Goal: Task Accomplishment & Management: Complete application form

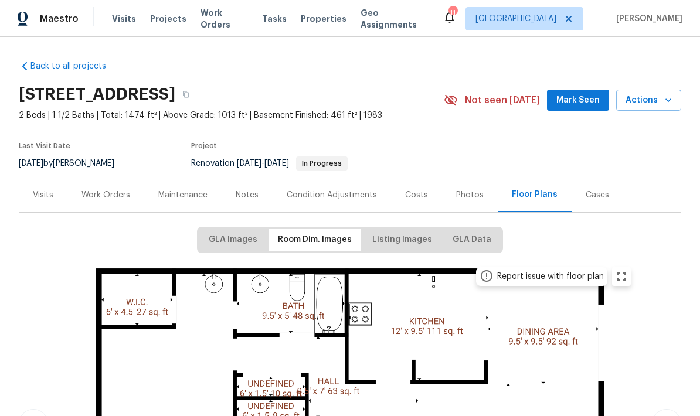
click at [95, 202] on div "Work Orders" at bounding box center [105, 195] width 77 height 35
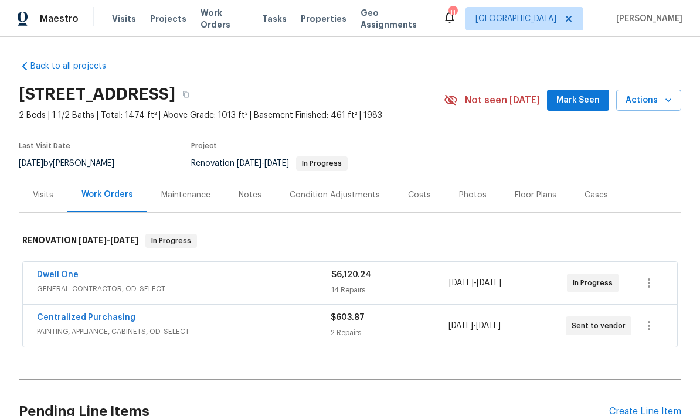
click at [47, 275] on link "Dwell One" at bounding box center [58, 275] width 42 height 8
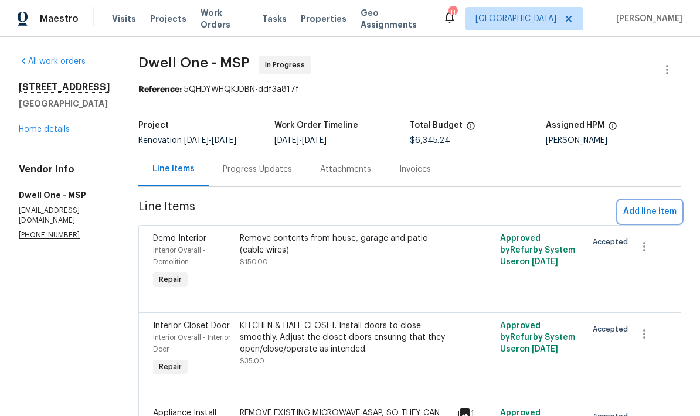
click at [645, 216] on span "Add line item" at bounding box center [649, 212] width 53 height 15
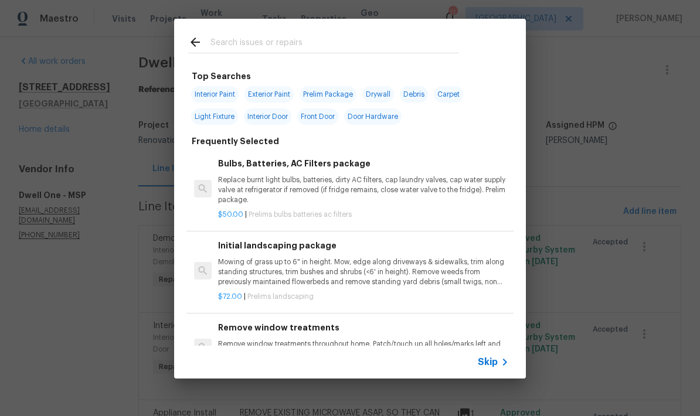
click at [217, 43] on input "text" at bounding box center [334, 44] width 248 height 18
type input "Plumbing"
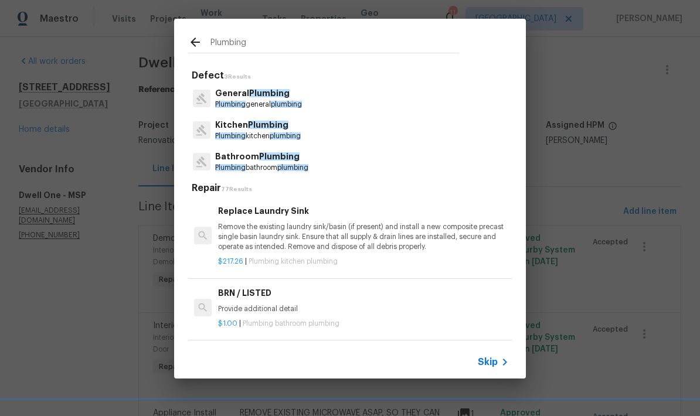
click at [240, 128] on p "Kitchen Plumbing" at bounding box center [258, 125] width 86 height 12
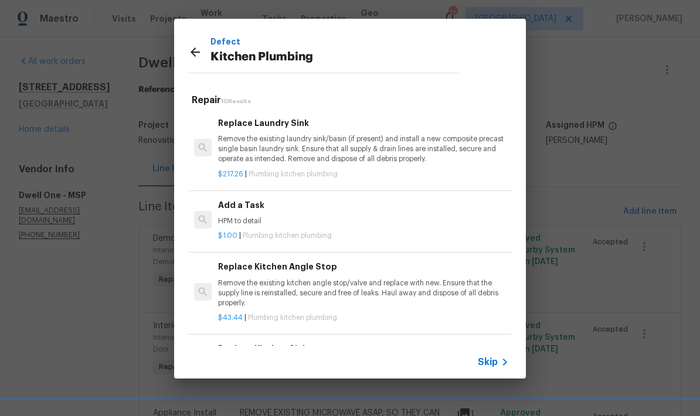
click at [232, 216] on p "HPM to detail" at bounding box center [363, 221] width 291 height 10
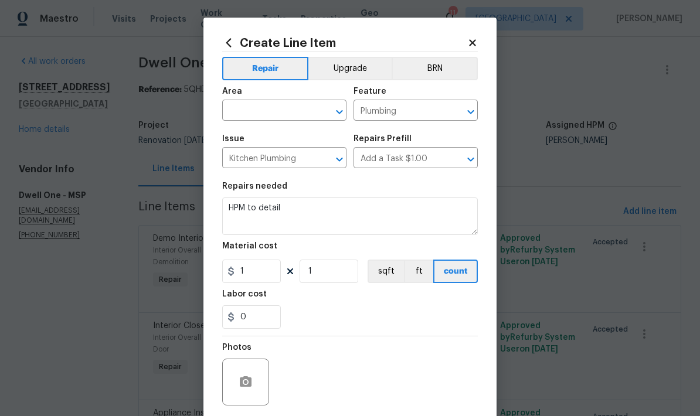
click at [233, 110] on input "text" at bounding box center [267, 112] width 91 height 18
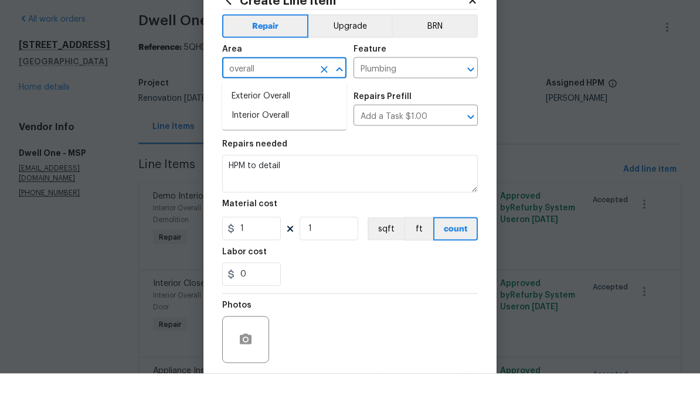
click at [246, 148] on li "Interior Overall" at bounding box center [284, 157] width 124 height 19
type input "Interior Overall"
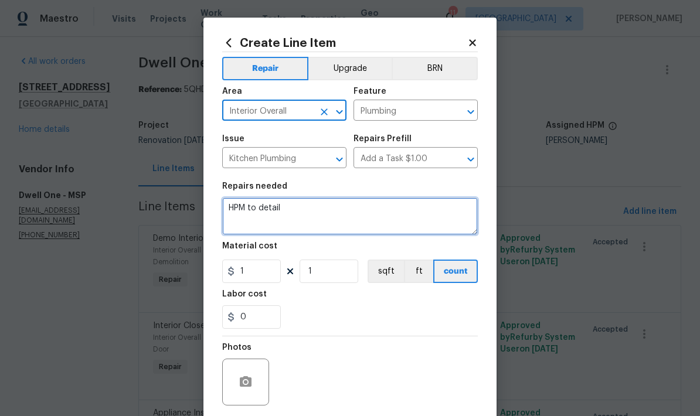
click at [292, 203] on textarea "HPM to detail" at bounding box center [350, 216] width 256 height 38
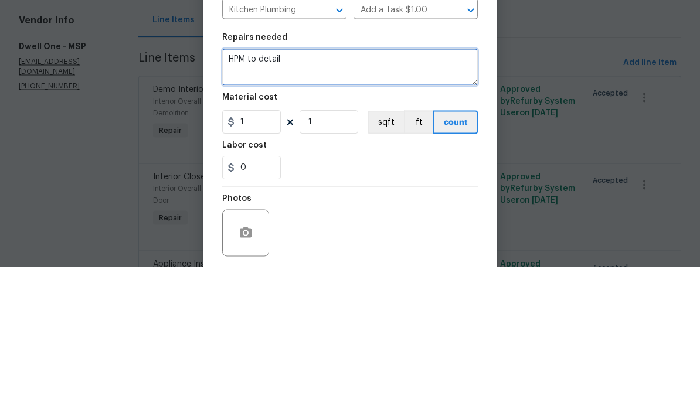
click at [291, 197] on textarea "HPM to detail" at bounding box center [350, 216] width 256 height 38
type textarea "H"
type textarea "I"
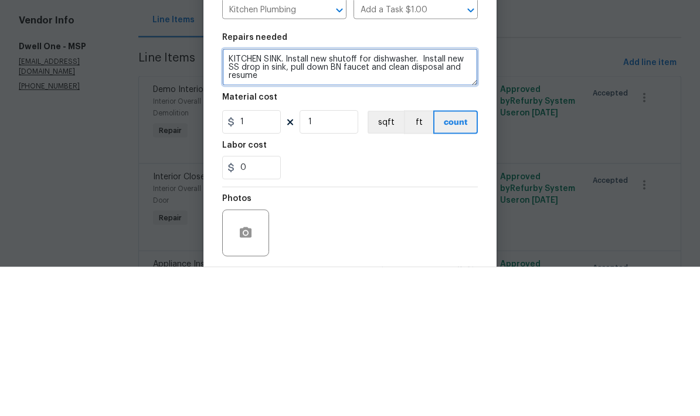
click at [416, 197] on textarea "KITCHEN SINK. Install new shutoff for dishwasher. Install new SS drop in sink, …" at bounding box center [350, 216] width 256 height 38
click at [367, 197] on textarea "KITCHEN SINK. Install new shutoff for dishwasher. Install new SS drop in sink, …" at bounding box center [350, 216] width 256 height 38
click at [336, 197] on textarea "KITCHEN SINK. Install new shutoff for dishwasher. Install new SS drop in sink, …" at bounding box center [350, 216] width 256 height 38
click at [411, 197] on textarea "KITCHEN SINK. Install new shutoff for dishwasher. Install new SS drop in sink, …" at bounding box center [350, 216] width 256 height 38
click at [355, 197] on textarea "KITCHEN SINK. Install new shutoff for dishwasher and TEST dishwasher. Install n…" at bounding box center [350, 216] width 256 height 38
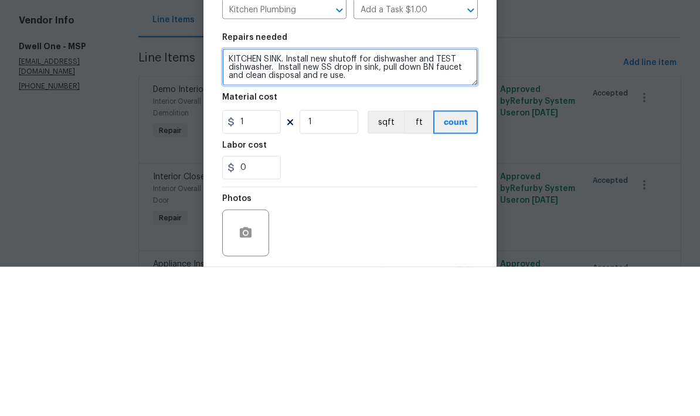
click at [280, 197] on textarea "KITCHEN SINK. Install new shutoff for dishwasher and TEST dishwasher. Install n…" at bounding box center [350, 216] width 256 height 38
click at [270, 197] on textarea "KITCHEN. Install new shutoff for dishwasher and TEST dishwasher. Install new SS…" at bounding box center [350, 216] width 256 height 38
type textarea "KITCHEN—Install new shutoff for dishwasher and TEST dishwasher. Install new SS …"
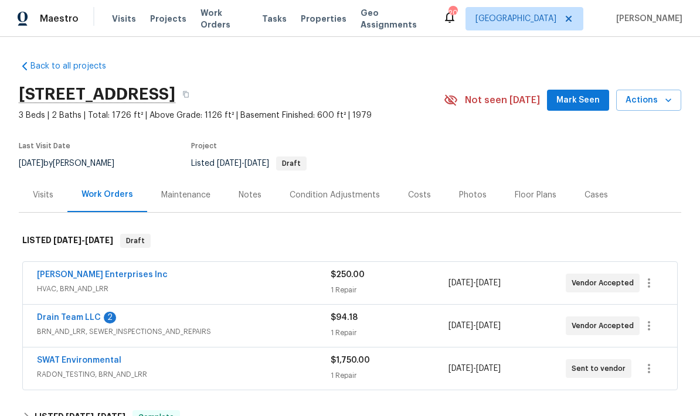
click at [59, 320] on link "Drain Team LLC" at bounding box center [69, 318] width 64 height 8
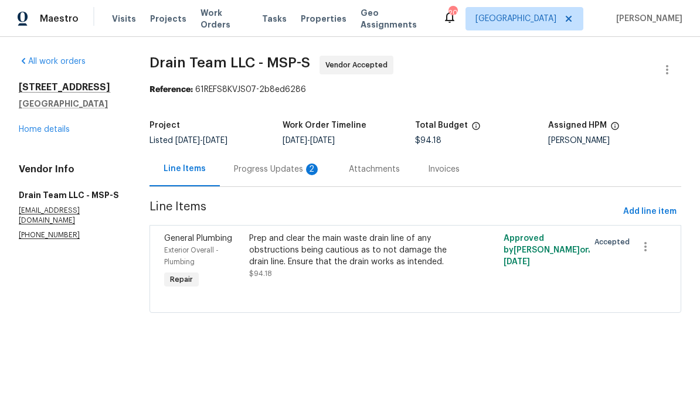
click at [244, 175] on div "Progress Updates 2" at bounding box center [277, 170] width 87 height 12
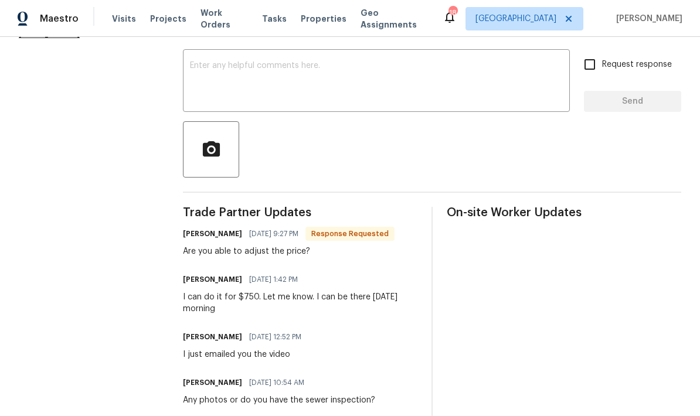
scroll to position [118, 0]
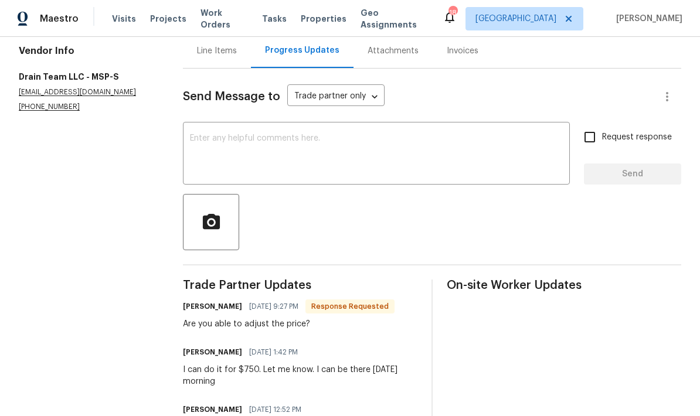
click at [214, 142] on textarea at bounding box center [376, 154] width 373 height 41
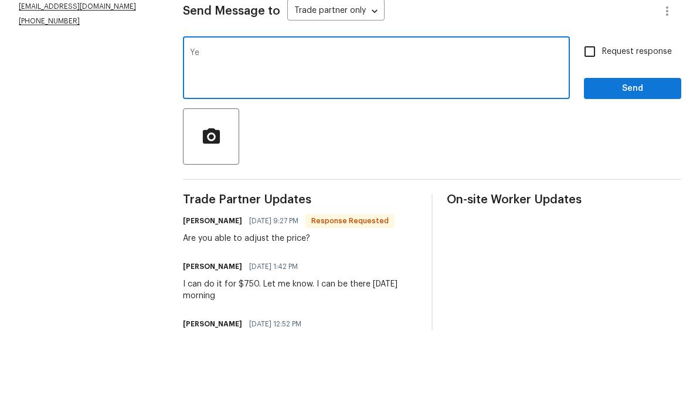
type textarea "Y"
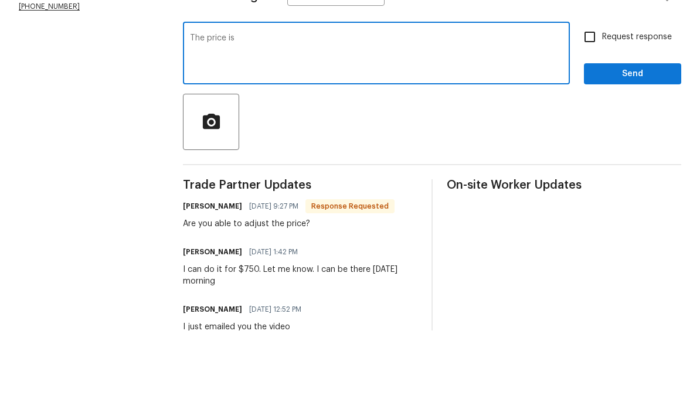
scroll to position [132, 0]
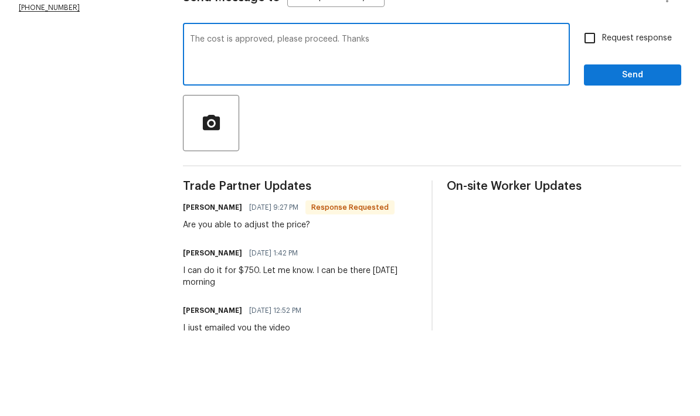
type textarea "The cost is approved, please proceed. Thanks"
click at [590, 111] on input "Request response" at bounding box center [589, 123] width 25 height 25
checkbox input "true"
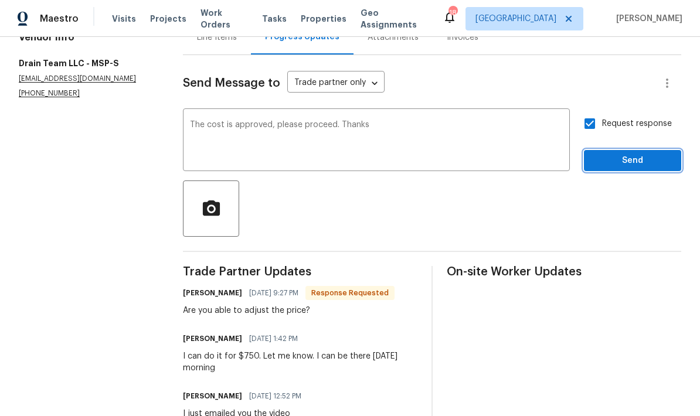
click at [607, 154] on span "Send" at bounding box center [632, 161] width 79 height 15
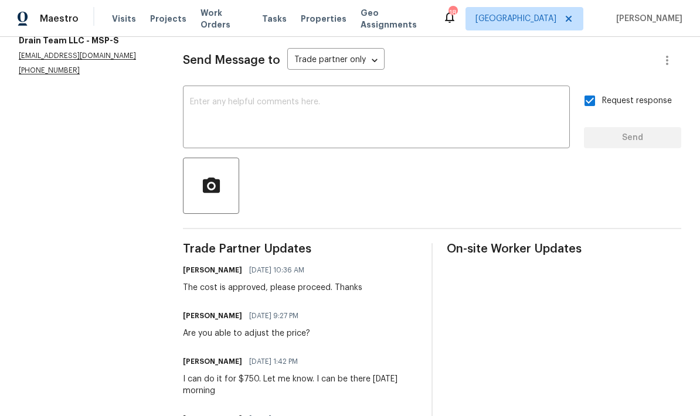
scroll to position [92, 0]
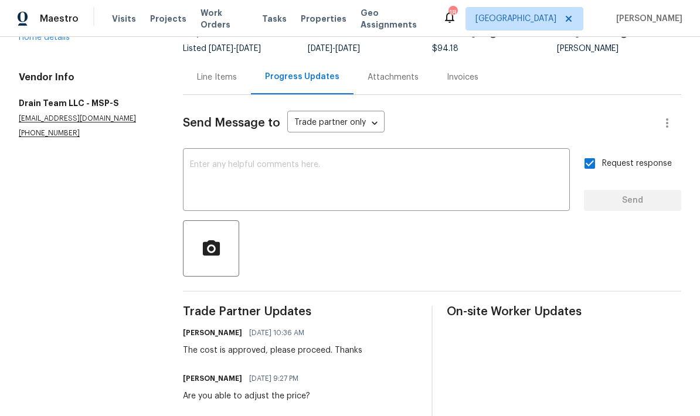
click at [218, 71] on div "Line Items" at bounding box center [217, 77] width 40 height 12
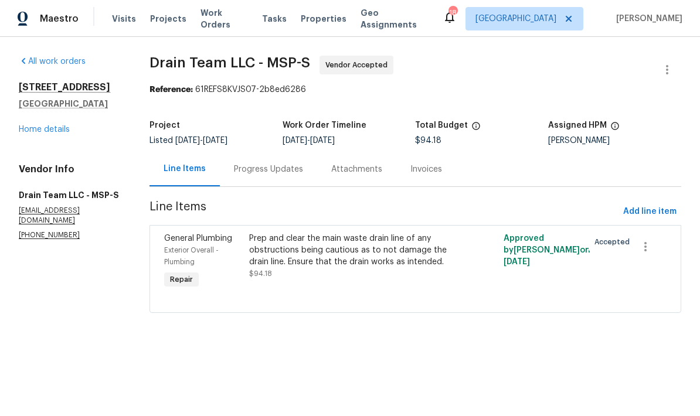
click at [320, 253] on div "Prep and clear the main waste drain line of any obstructions being cautious as …" at bounding box center [351, 250] width 205 height 35
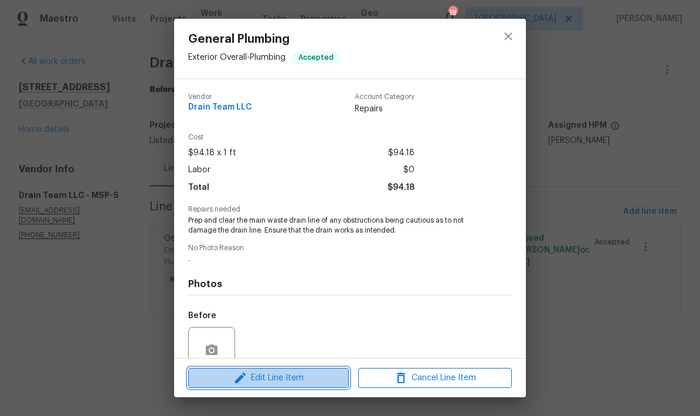
click at [270, 381] on span "Edit Line Item" at bounding box center [269, 378] width 154 height 15
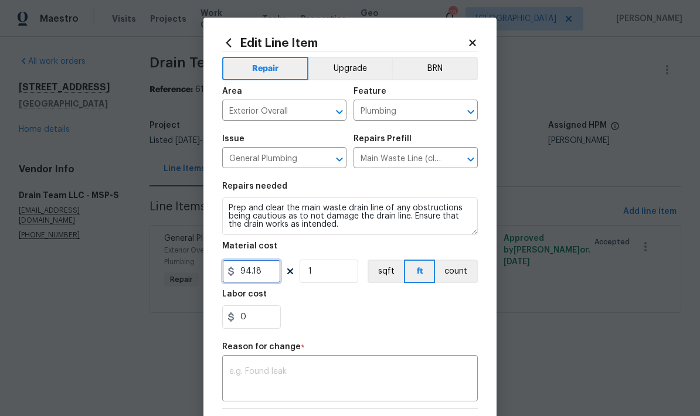
click at [261, 274] on input "94.18" at bounding box center [251, 271] width 59 height 23
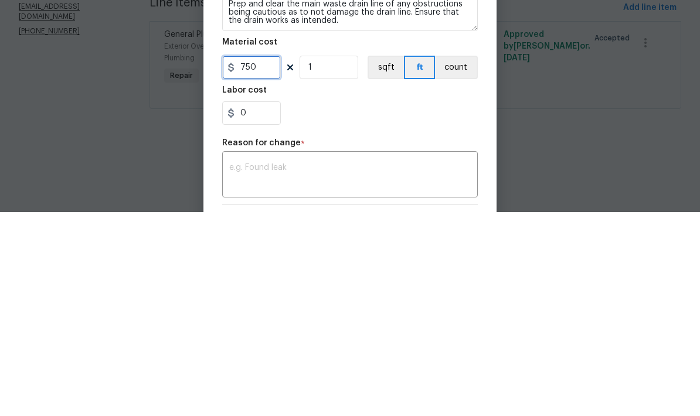
type input "750"
click at [328, 290] on div "Labor cost" at bounding box center [350, 297] width 256 height 15
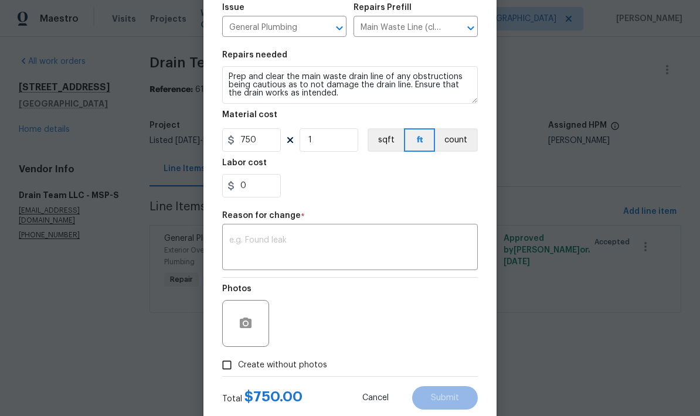
scroll to position [134, 0]
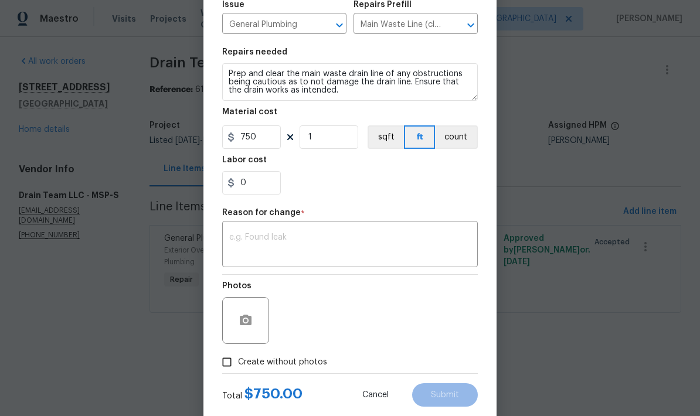
click at [251, 246] on textarea at bounding box center [349, 245] width 241 height 25
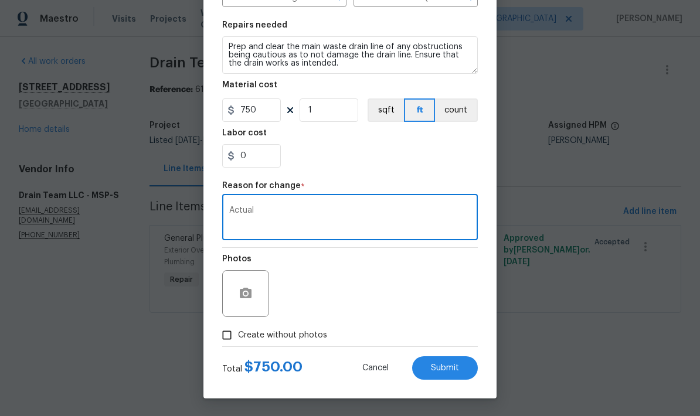
scroll to position [164, 0]
type textarea "Actual"
click at [443, 366] on span "Submit" at bounding box center [445, 368] width 28 height 9
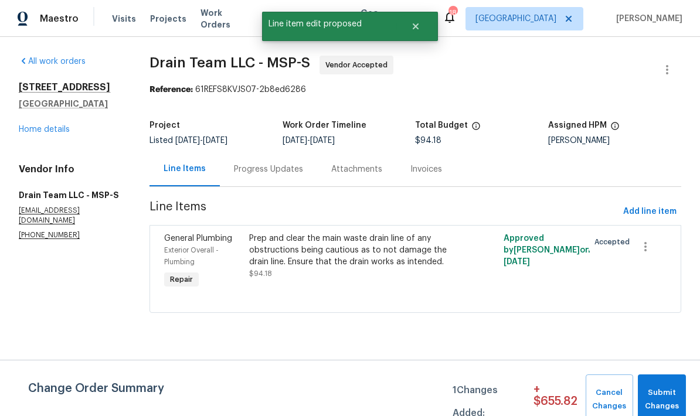
scroll to position [0, 0]
click at [663, 390] on span "Submit Changes" at bounding box center [661, 399] width 36 height 27
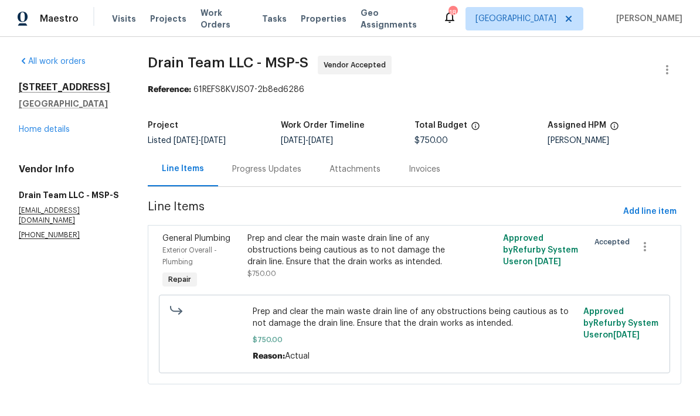
click at [46, 130] on link "Home details" at bounding box center [44, 129] width 51 height 8
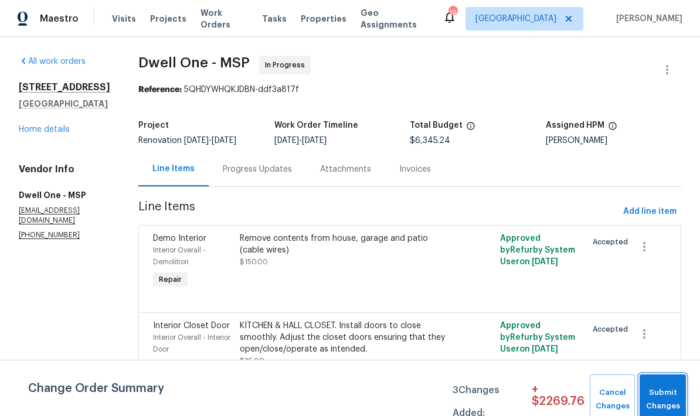
click at [675, 389] on span "Submit Changes" at bounding box center [662, 399] width 35 height 27
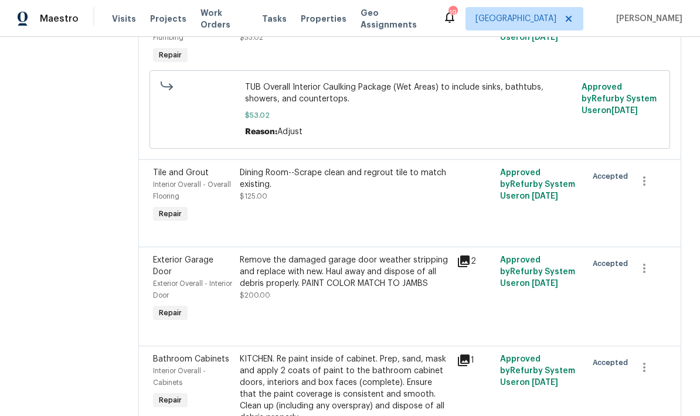
scroll to position [1957, 0]
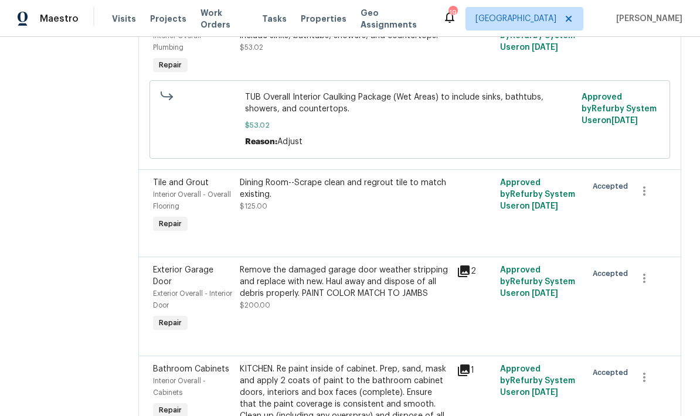
click at [285, 177] on div "Dining Room--Scrape clean and regrout tile to match existing." at bounding box center [345, 188] width 210 height 23
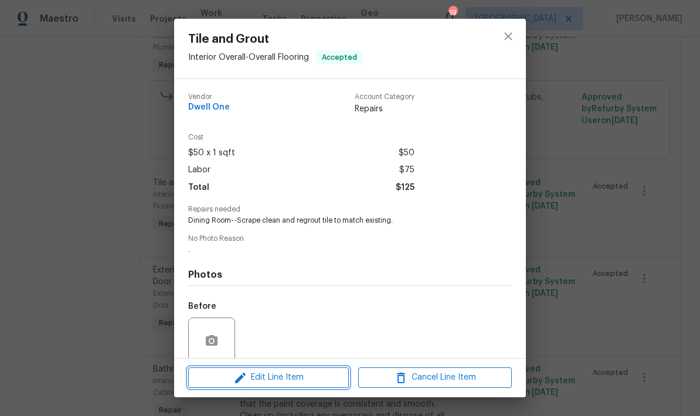
click at [263, 376] on span "Edit Line Item" at bounding box center [269, 377] width 154 height 15
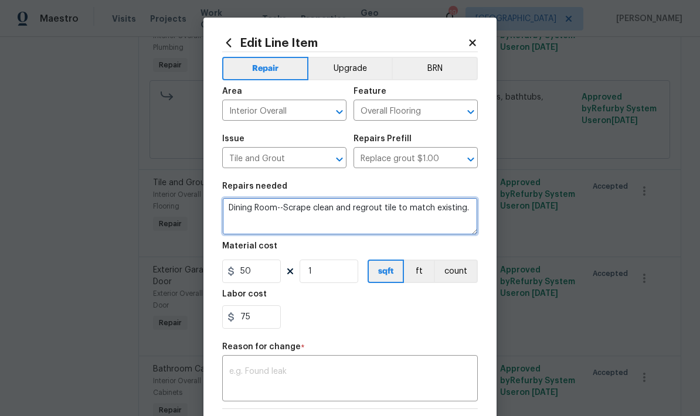
click at [235, 225] on textarea "Dining Room--Scrape clean and regrout tile to match existing." at bounding box center [350, 216] width 256 height 38
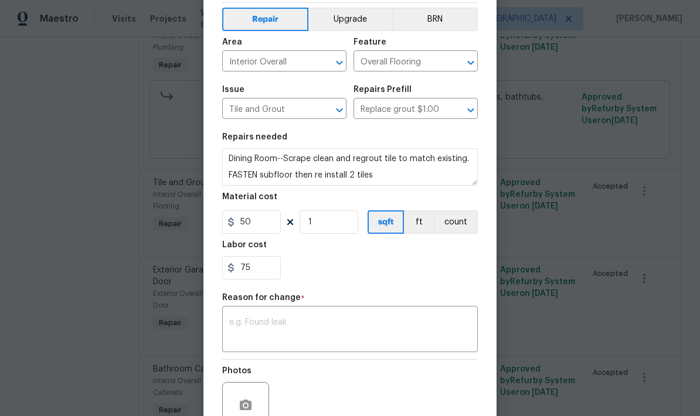
scroll to position [118, 0]
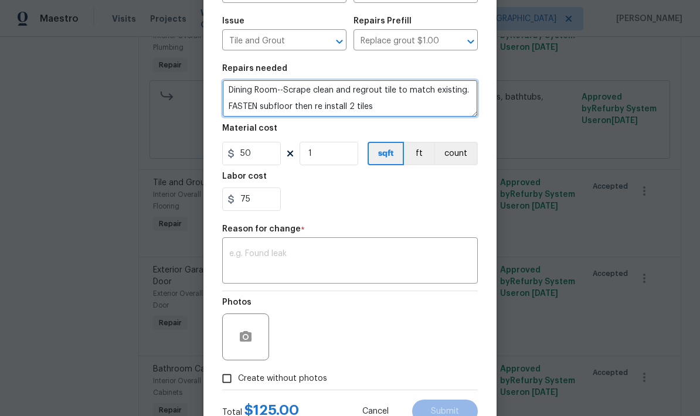
type textarea "Dining Room--Scrape clean and regrout tile to match existing. FASTEN subfloor t…"
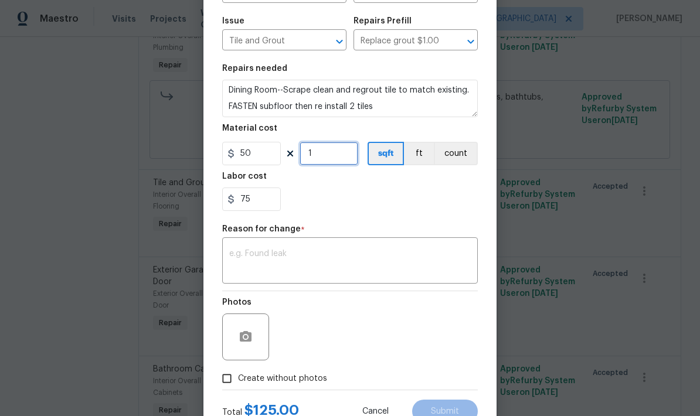
click at [324, 160] on input "1" at bounding box center [328, 153] width 59 height 23
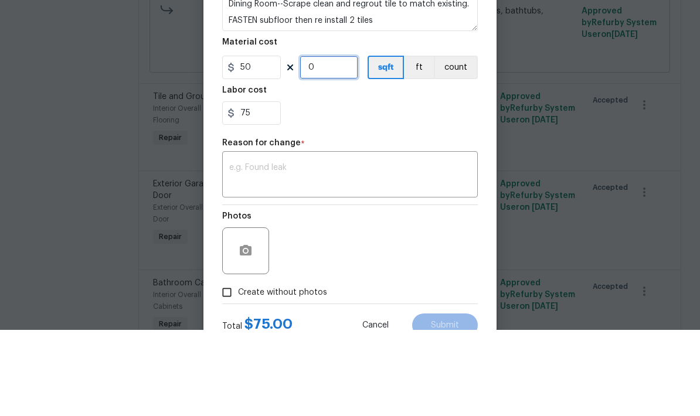
type input "2"
click at [253, 188] on input "75" at bounding box center [251, 199] width 59 height 23
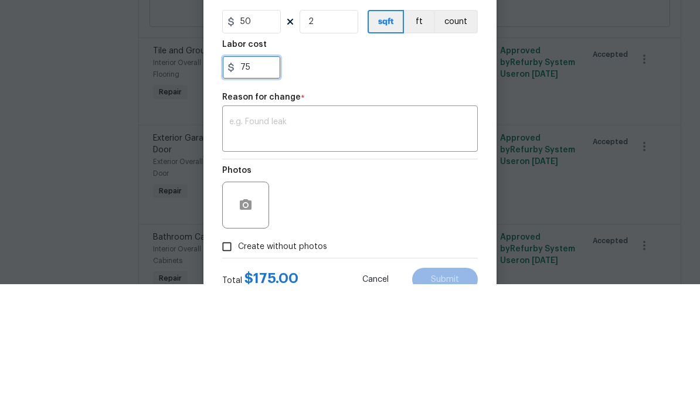
type input "7"
type input "100"
click at [233, 250] on textarea at bounding box center [349, 262] width 241 height 25
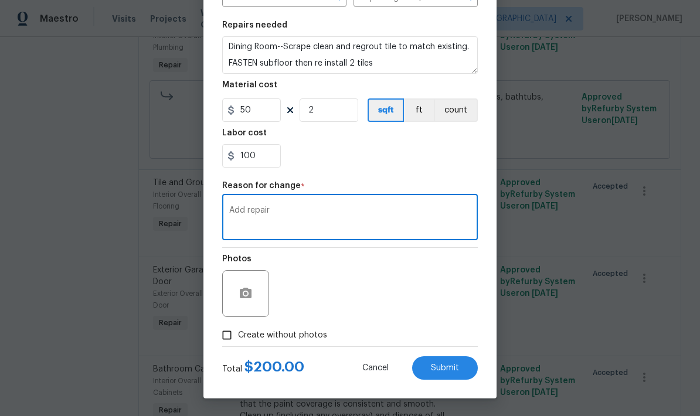
scroll to position [164, 0]
type textarea "Add repair"
click at [246, 284] on button "button" at bounding box center [245, 294] width 28 height 28
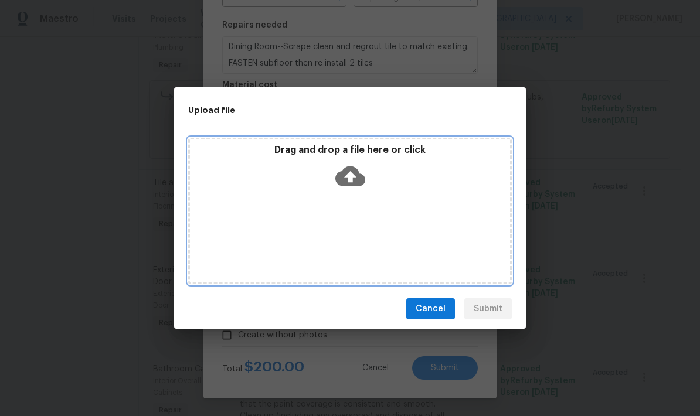
click at [377, 212] on div "Drag and drop a file here or click" at bounding box center [349, 211] width 323 height 147
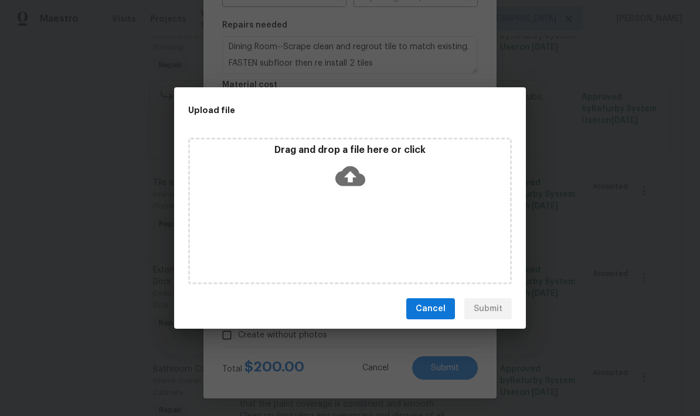
scroll to position [0, 0]
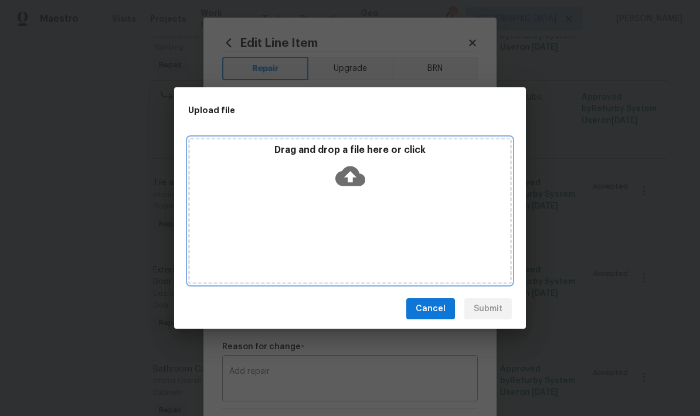
click at [341, 212] on div "Drag and drop a file here or click" at bounding box center [349, 211] width 323 height 147
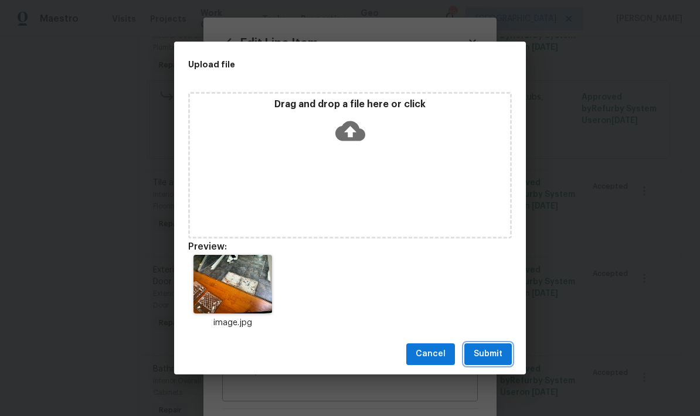
click at [481, 352] on span "Submit" at bounding box center [488, 354] width 29 height 15
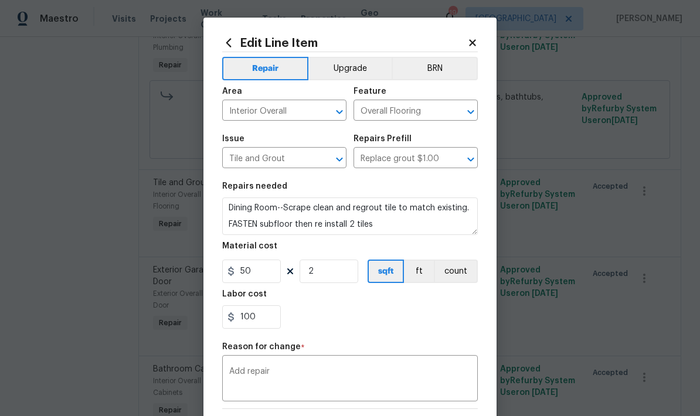
scroll to position [164, 0]
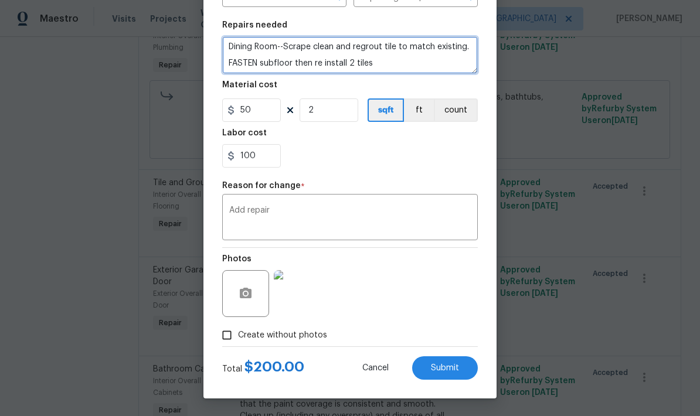
click at [291, 65] on textarea "Dining Room--Scrape clean and regrout tile to match existing. FASTEN subfloor t…" at bounding box center [350, 55] width 256 height 38
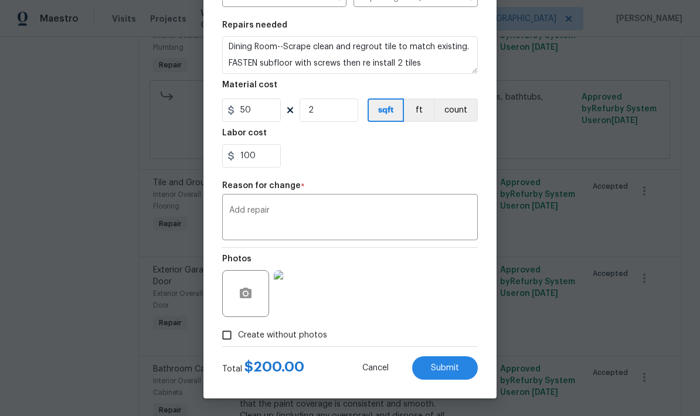
click at [436, 370] on span "Submit" at bounding box center [445, 368] width 28 height 9
type textarea "Dining Room--Scrape clean and regrout tile to match existing."
type input "1"
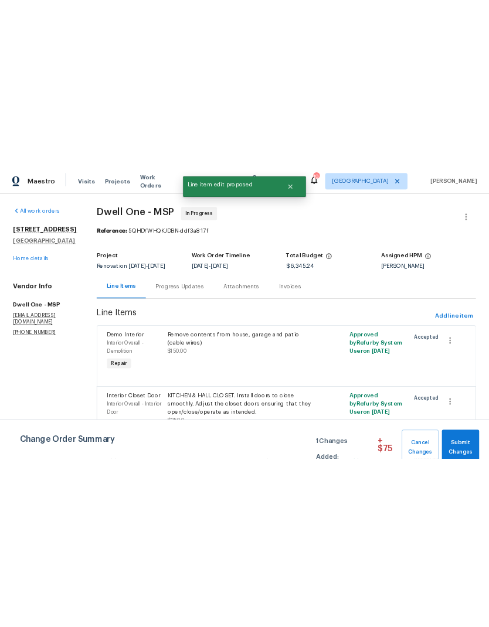
scroll to position [0, 0]
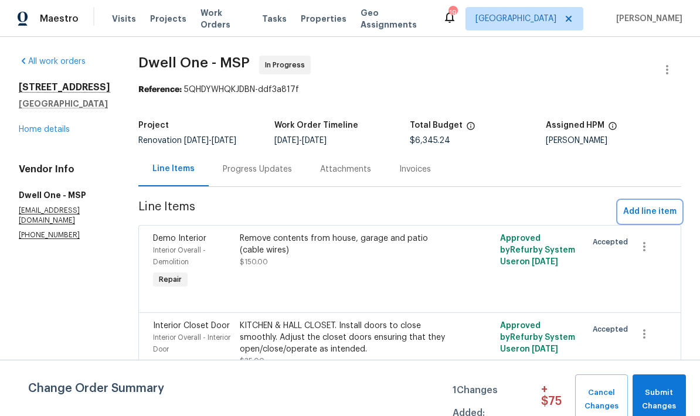
click at [645, 212] on span "Add line item" at bounding box center [649, 212] width 53 height 15
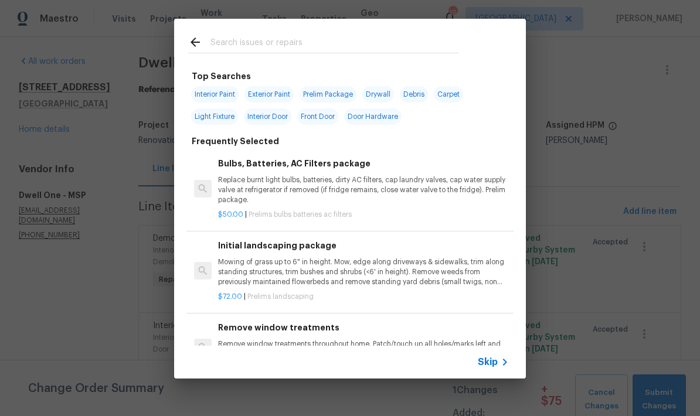
click at [222, 40] on input "text" at bounding box center [334, 44] width 248 height 18
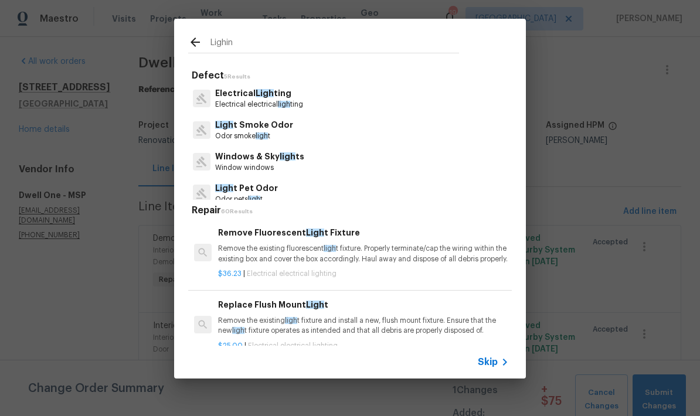
type input "Lighing"
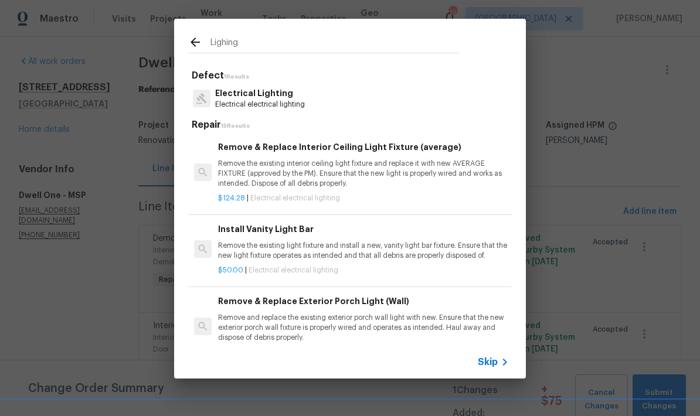
click at [233, 91] on p "Electrical Lighting" at bounding box center [260, 93] width 90 height 12
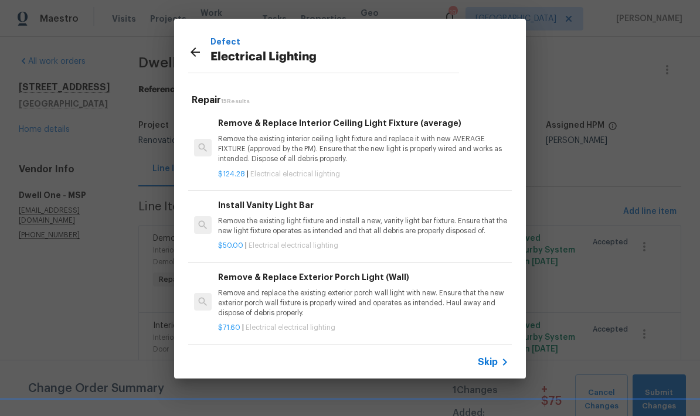
click at [255, 138] on p "Remove the existing interior ceiling light fixture and replace it with new AVER…" at bounding box center [363, 149] width 291 height 30
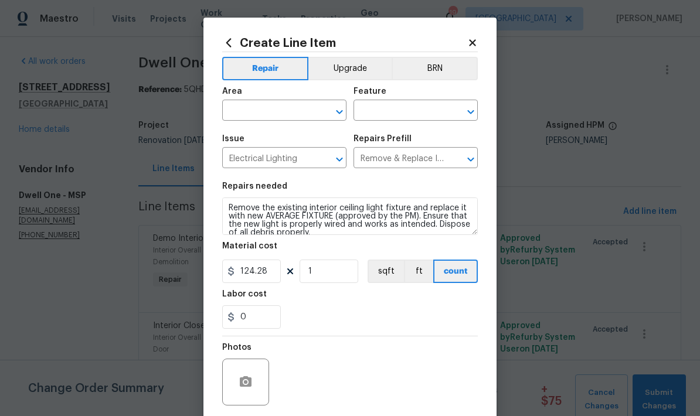
click at [233, 114] on input "text" at bounding box center [267, 112] width 91 height 18
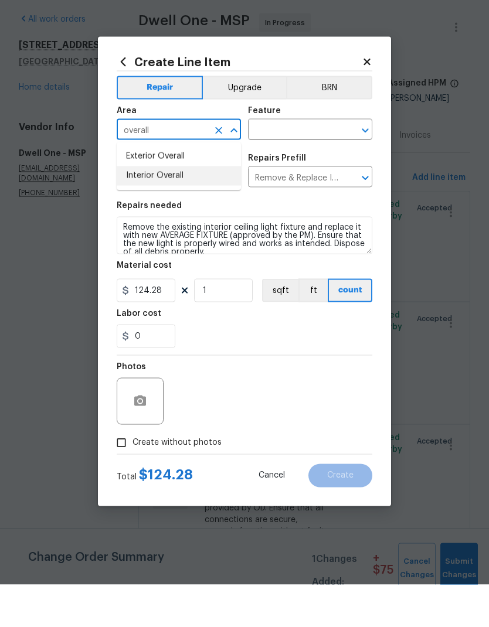
click at [139, 209] on li "Interior Overall" at bounding box center [179, 218] width 124 height 19
type input "Interior Overall"
click at [258, 164] on input "text" at bounding box center [293, 173] width 91 height 18
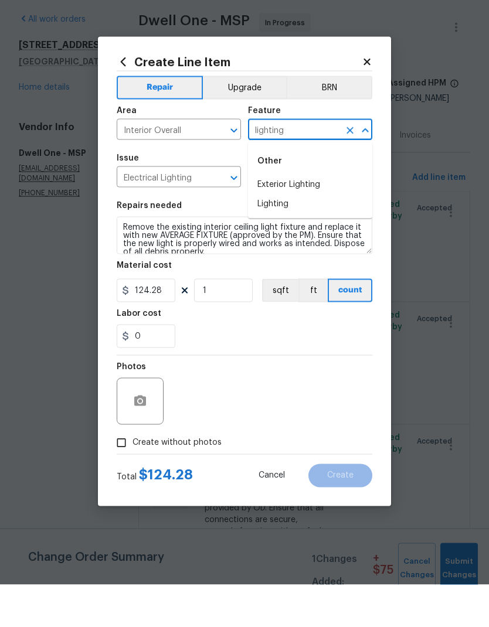
click at [265, 237] on li "Lighting" at bounding box center [310, 246] width 124 height 19
type input "Lighting"
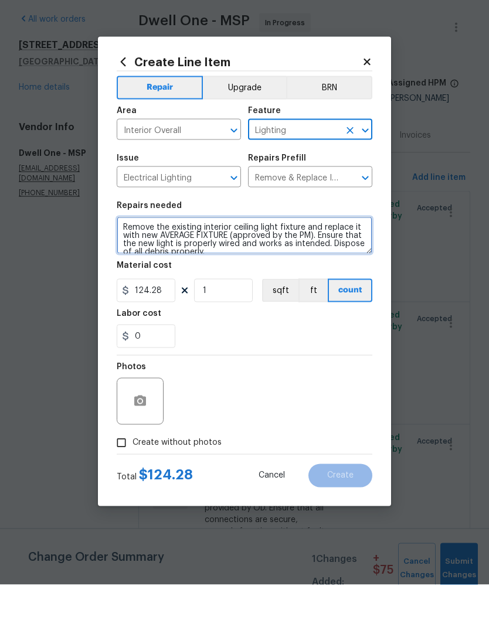
click at [120, 259] on textarea "Remove the existing interior ceiling light fixture and replace it with new AVER…" at bounding box center [245, 278] width 256 height 38
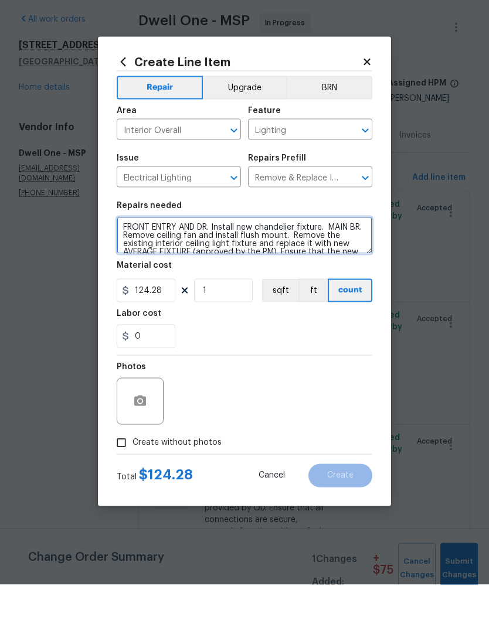
type textarea "FRONT ENTRY AND DR. Install new chandelier fixture. MAIN BR. Remove ceiling fan…"
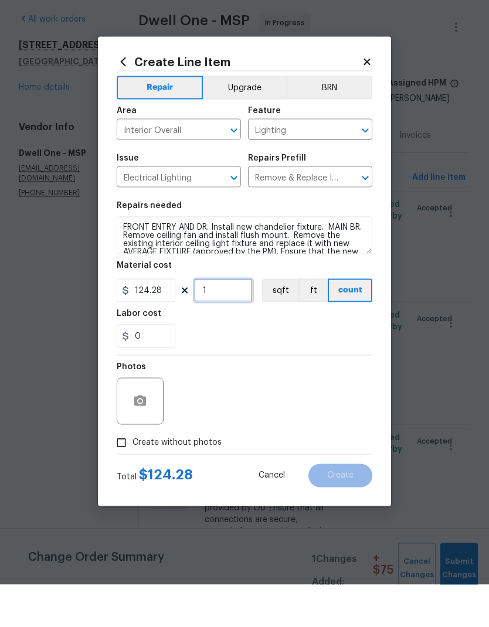
click at [219, 321] on input "1" at bounding box center [223, 332] width 59 height 23
type input "3"
click at [153, 367] on input "0" at bounding box center [146, 378] width 59 height 23
click at [240, 367] on div "150" at bounding box center [245, 378] width 256 height 23
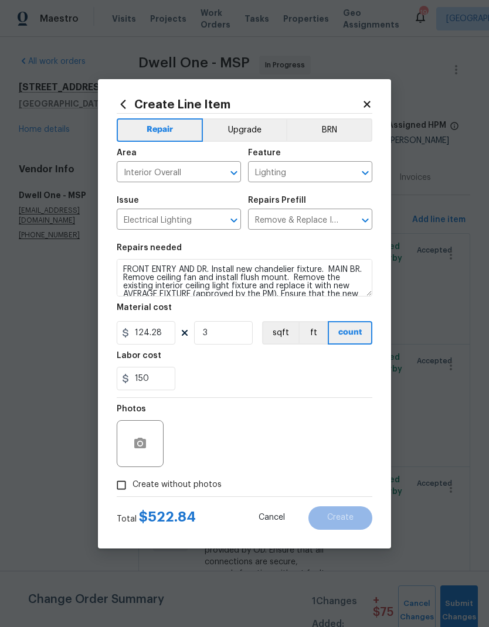
click at [230, 124] on button "Upgrade" at bounding box center [245, 129] width 84 height 23
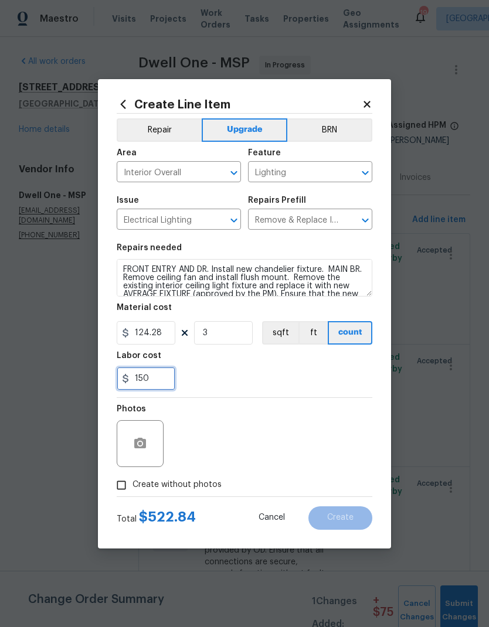
click at [150, 380] on input "150" at bounding box center [146, 378] width 59 height 23
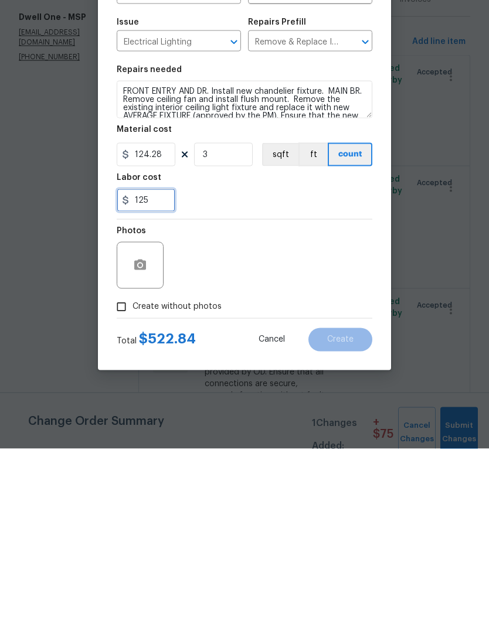
type input "125"
click at [224, 367] on div "125" at bounding box center [245, 378] width 256 height 23
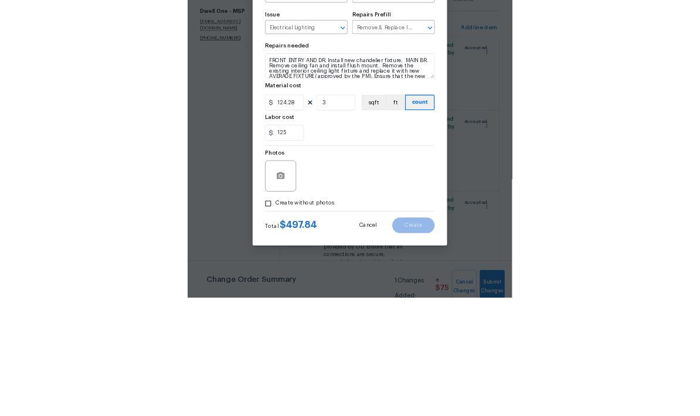
scroll to position [47, 0]
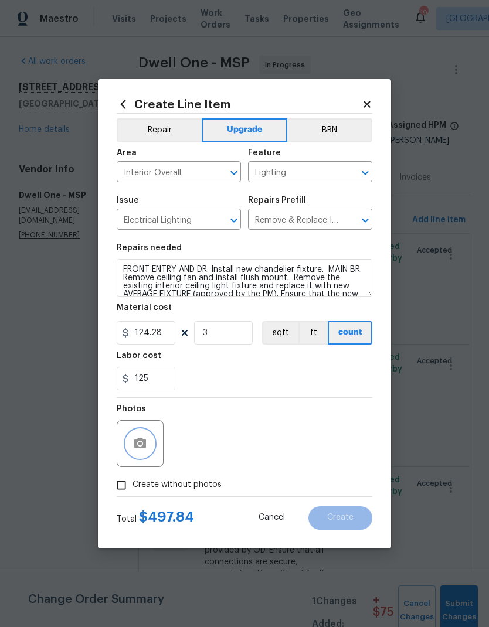
click at [135, 415] on icon "button" at bounding box center [140, 443] width 12 height 11
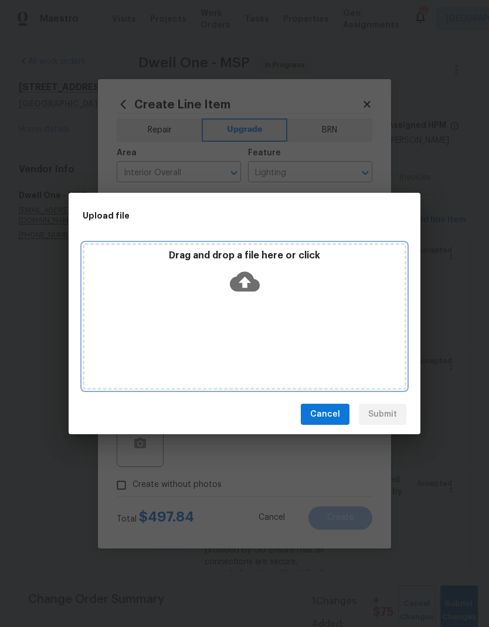
click at [193, 308] on div "Drag and drop a file here or click" at bounding box center [244, 316] width 323 height 147
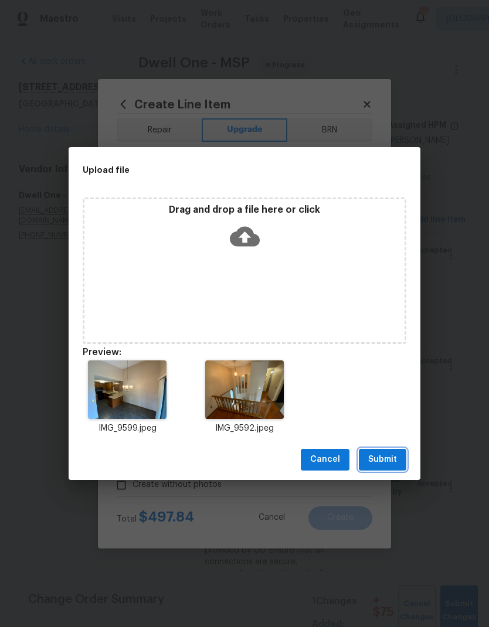
click at [379, 415] on span "Submit" at bounding box center [382, 459] width 29 height 15
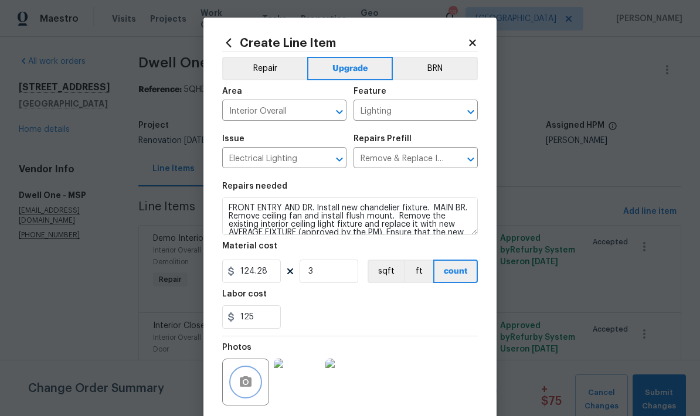
click at [239, 383] on icon "button" at bounding box center [246, 382] width 14 height 14
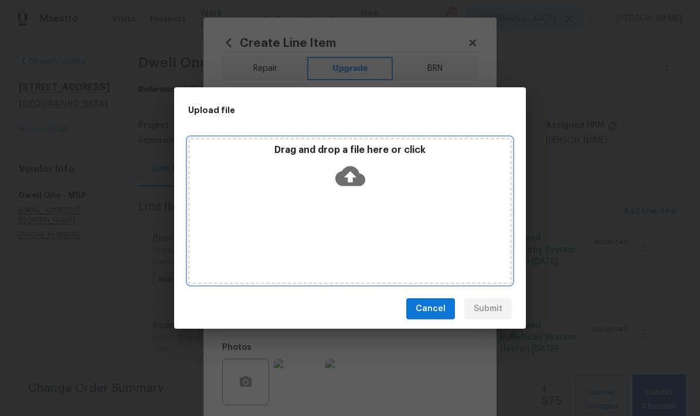
click at [328, 229] on div "Drag and drop a file here or click" at bounding box center [349, 211] width 323 height 147
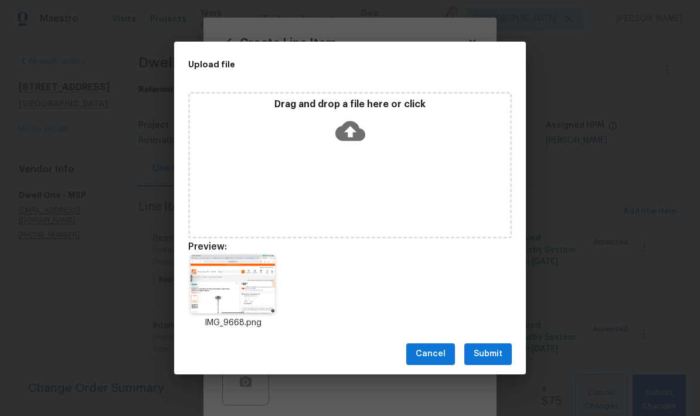
click at [489, 350] on span "Submit" at bounding box center [488, 354] width 29 height 15
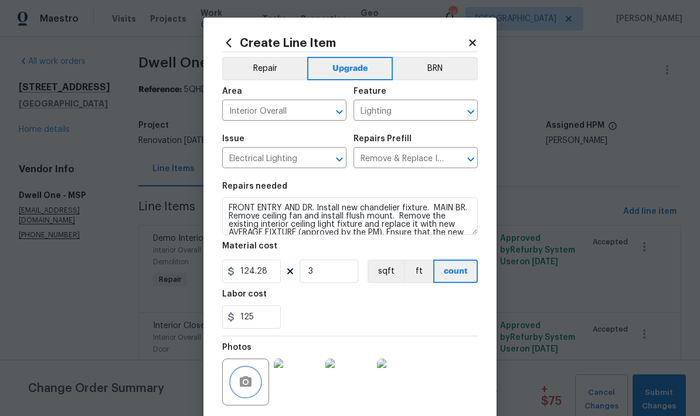
click at [240, 385] on icon "button" at bounding box center [246, 381] width 12 height 11
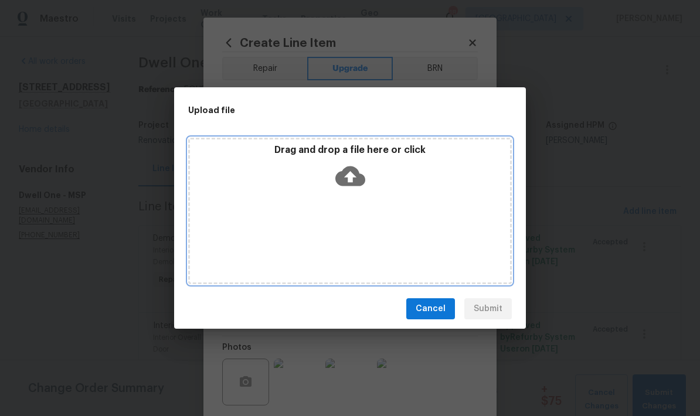
click at [267, 225] on div "Drag and drop a file here or click" at bounding box center [349, 211] width 323 height 147
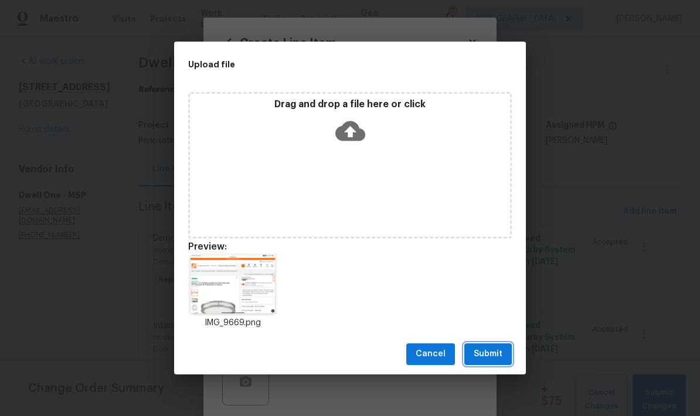
click at [488, 356] on span "Submit" at bounding box center [488, 354] width 29 height 15
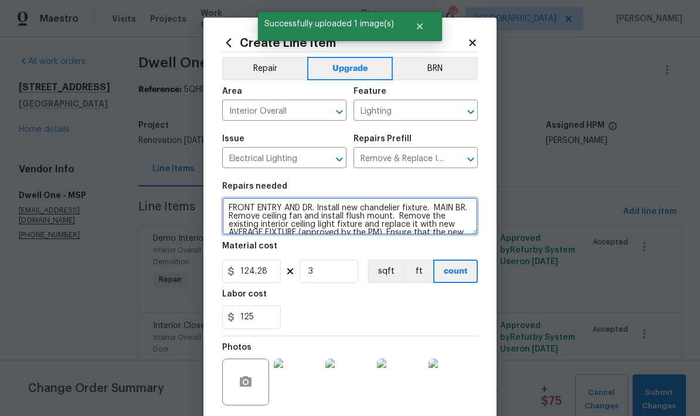
click at [311, 212] on textarea "FRONT ENTRY AND DR. Install new chandelier fixture. MAIN BR. Remove ceiling fan…" at bounding box center [350, 216] width 256 height 38
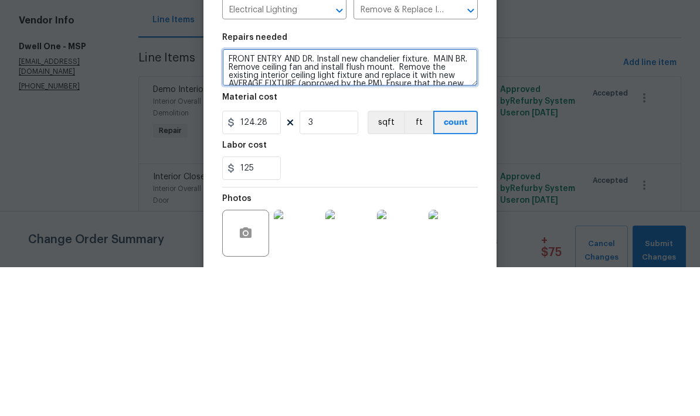
click at [321, 197] on textarea "FRONT ENTRY AND DR. Install new chandelier fixture. MAIN BR. Remove ceiling fan…" at bounding box center [350, 216] width 256 height 38
click at [244, 197] on textarea "FRONT ENTRY AND DR. Install new chandelier fixture. MAIN BR. Remove ceiling fan…" at bounding box center [350, 216] width 256 height 38
click at [303, 197] on textarea "FRONT ENTRY AND DR. Install new chandelier fixture. MAIN BR. Remove ceiling fan…" at bounding box center [350, 216] width 256 height 38
click at [314, 197] on textarea "FRONT ENTRY AND DR. Install new chandelier fixture. MAIN BR. Remove ceiling fan…" at bounding box center [350, 216] width 256 height 38
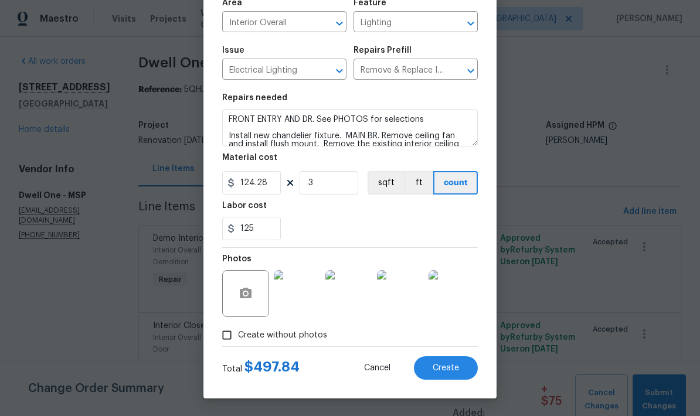
scroll to position [91, 0]
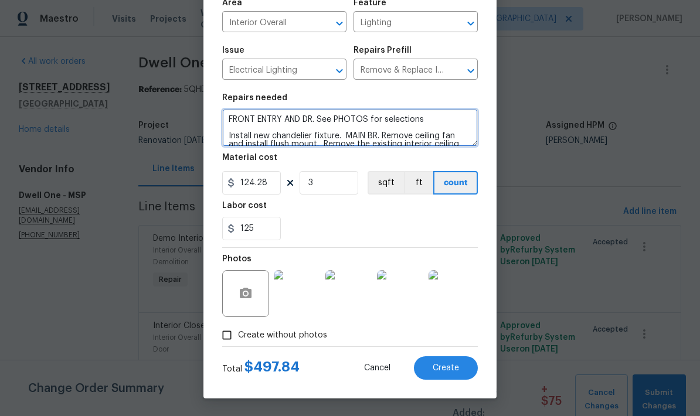
type textarea "FRONT ENTRY AND DR. See PHOTOS for selections Install new chandelier fixture. M…"
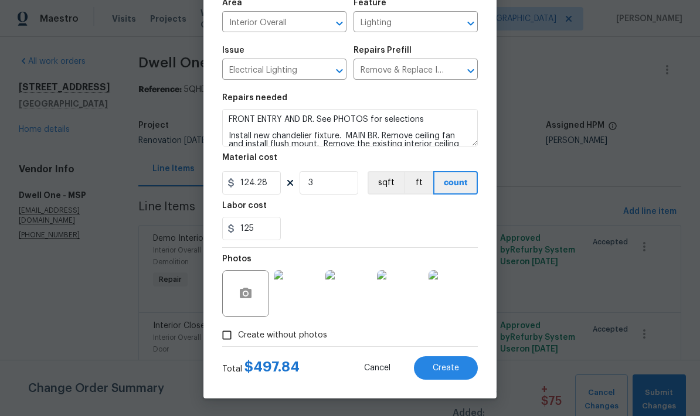
click at [449, 366] on span "Create" at bounding box center [445, 368] width 26 height 9
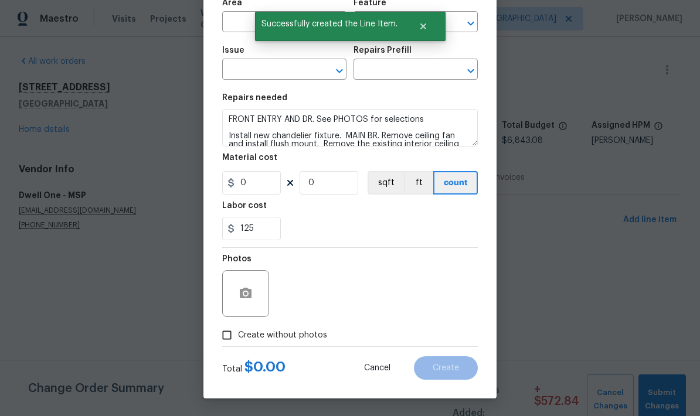
scroll to position [0, 0]
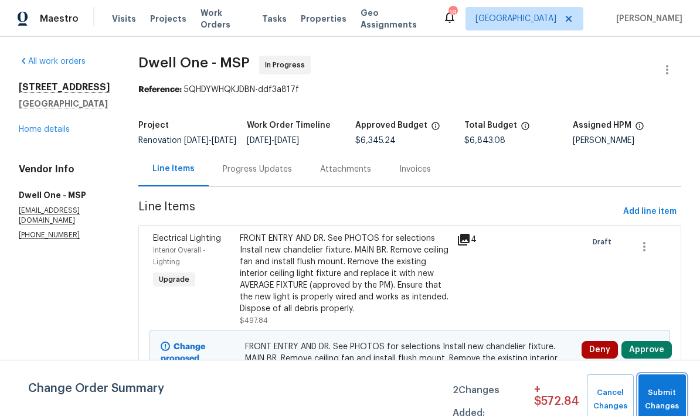
click at [676, 390] on span "Submit Changes" at bounding box center [662, 399] width 36 height 27
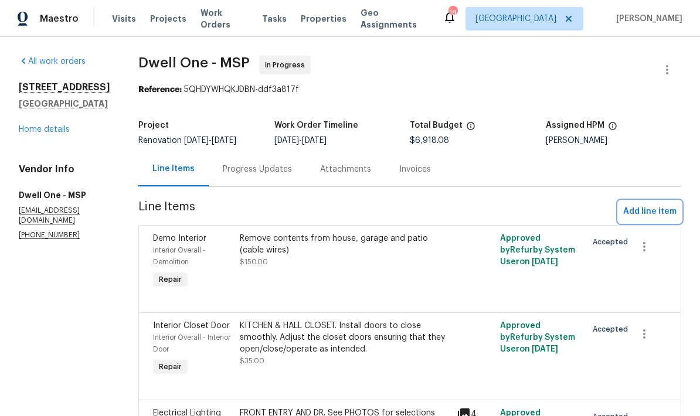
click at [646, 212] on span "Add line item" at bounding box center [649, 212] width 53 height 15
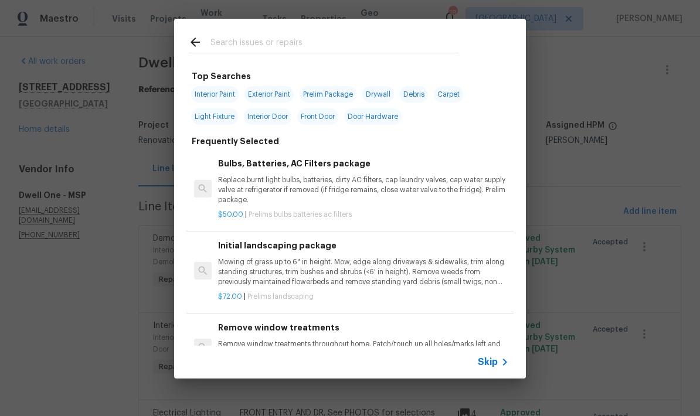
click at [219, 43] on input "text" at bounding box center [334, 44] width 248 height 18
type input "Plumbing"
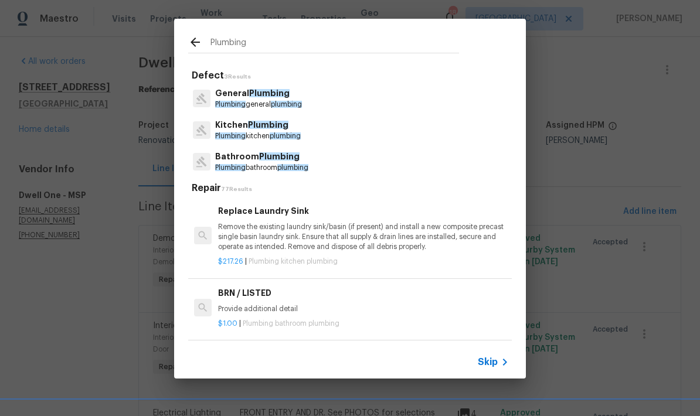
click at [222, 128] on p "Kitchen Plumbing" at bounding box center [258, 125] width 86 height 12
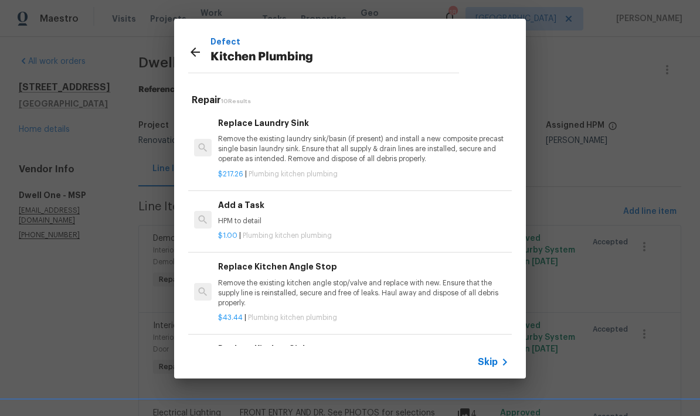
click at [226, 209] on h6 "Add a Task" at bounding box center [363, 205] width 291 height 13
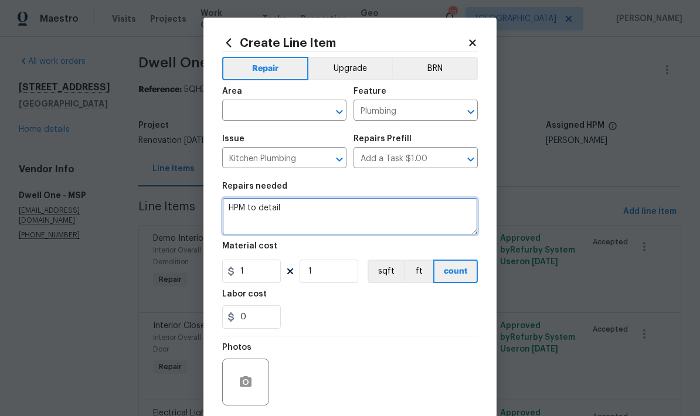
click at [281, 213] on textarea "HPM to detail" at bounding box center [350, 216] width 256 height 38
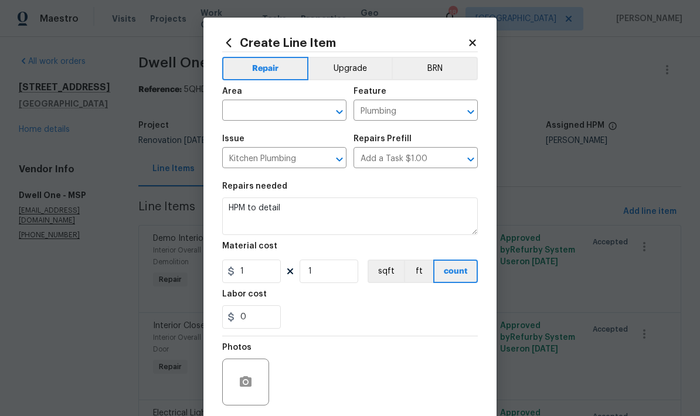
scroll to position [149, 0]
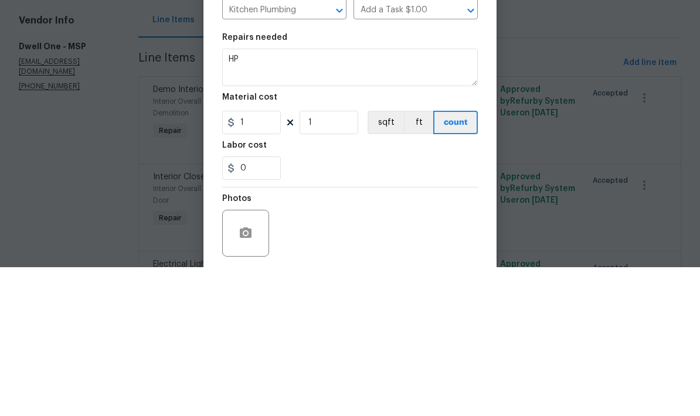
type textarea "H"
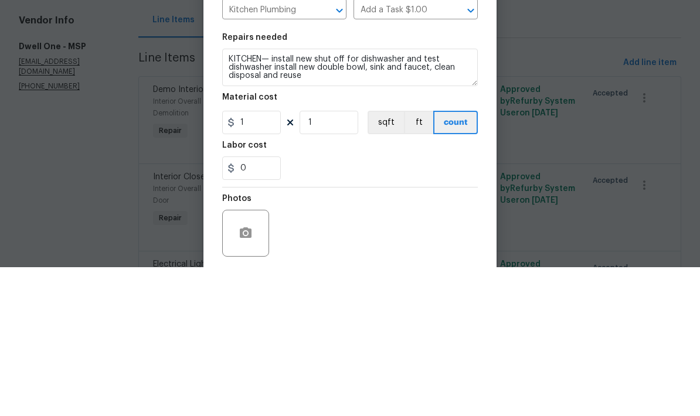
type textarea "KITCHEN— install new shut off for dishwasher and test dishwasher install new do…"
click at [257, 260] on input "1" at bounding box center [251, 271] width 59 height 23
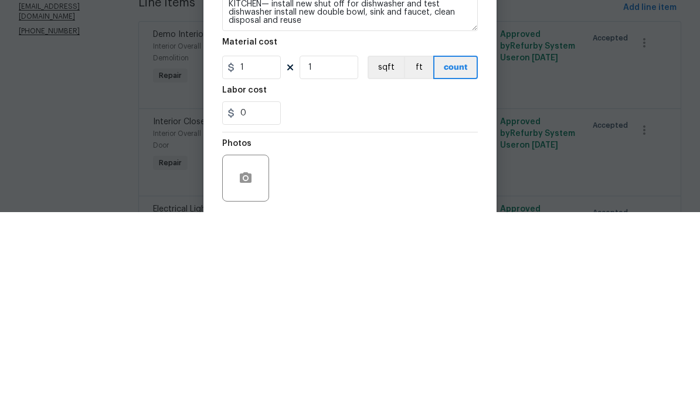
scroll to position [47, 0]
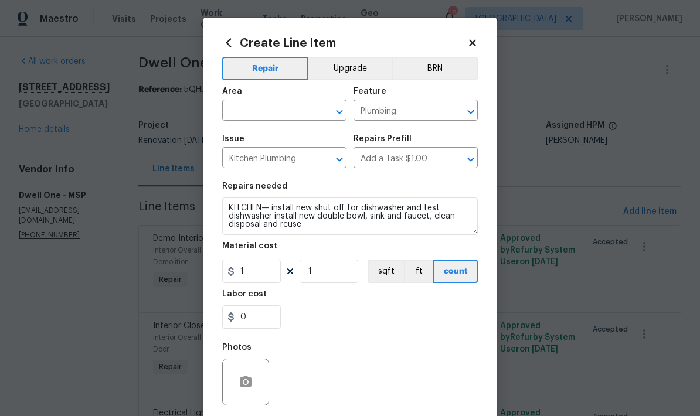
click at [255, 118] on input "text" at bounding box center [267, 112] width 91 height 18
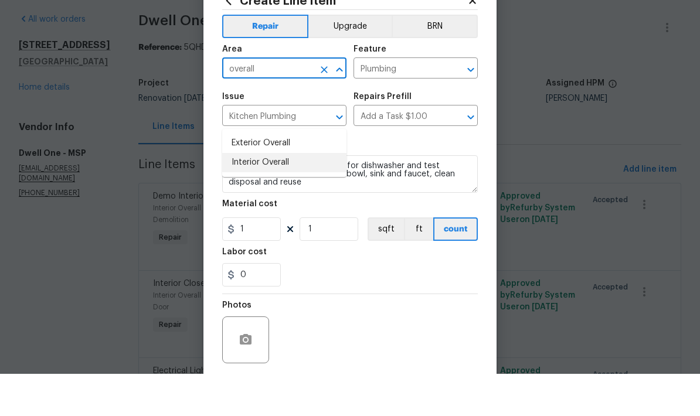
click at [237, 195] on li "Interior Overall" at bounding box center [284, 204] width 124 height 19
type input "Interior Overall"
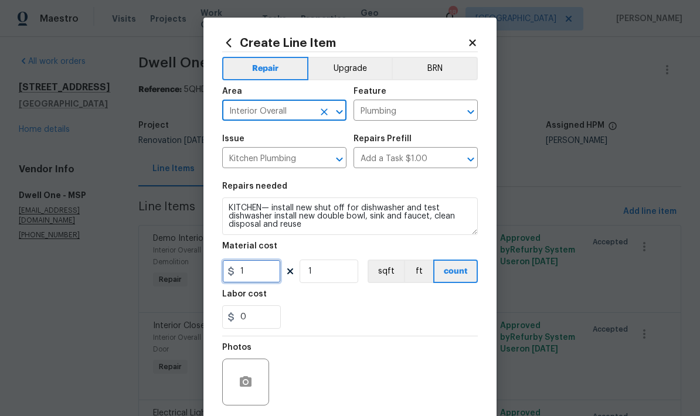
click at [247, 273] on input "1" at bounding box center [251, 271] width 59 height 23
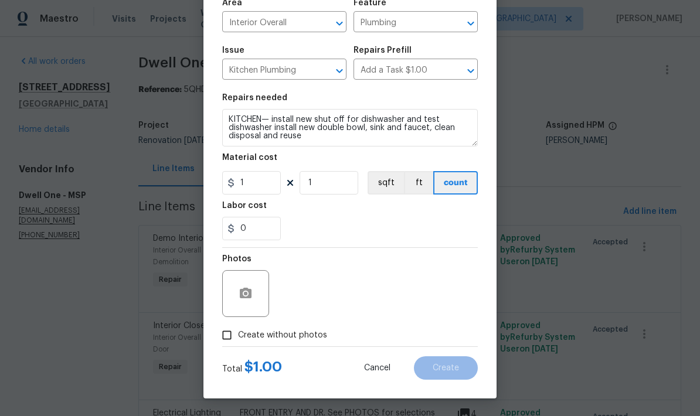
scroll to position [91, 0]
click at [237, 298] on button "button" at bounding box center [245, 294] width 28 height 28
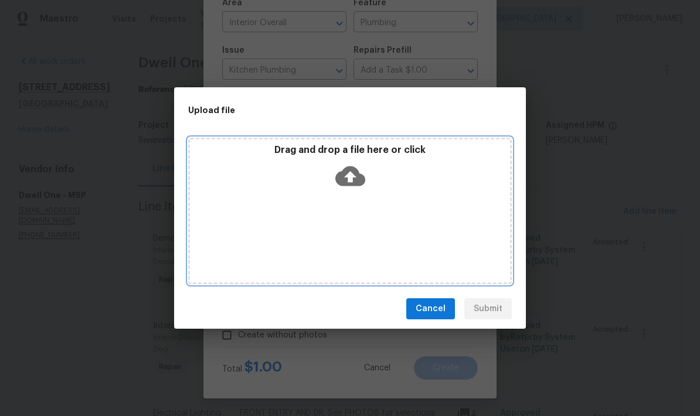
click at [346, 221] on div "Drag and drop a file here or click" at bounding box center [349, 211] width 323 height 147
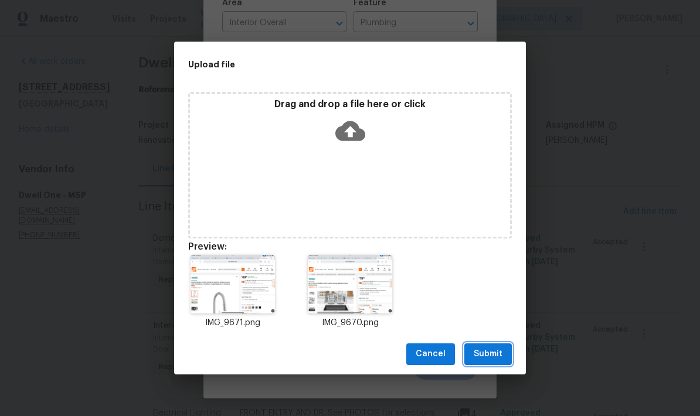
click at [485, 353] on span "Submit" at bounding box center [488, 354] width 29 height 15
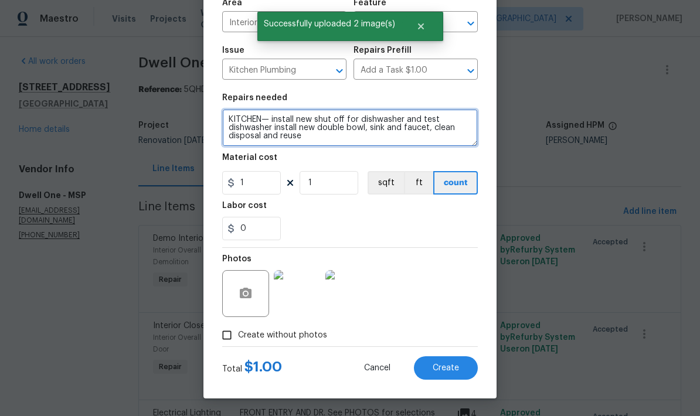
click at [311, 137] on textarea "KITCHEN— install new shut off for dishwasher and test dishwasher install new do…" at bounding box center [350, 128] width 256 height 38
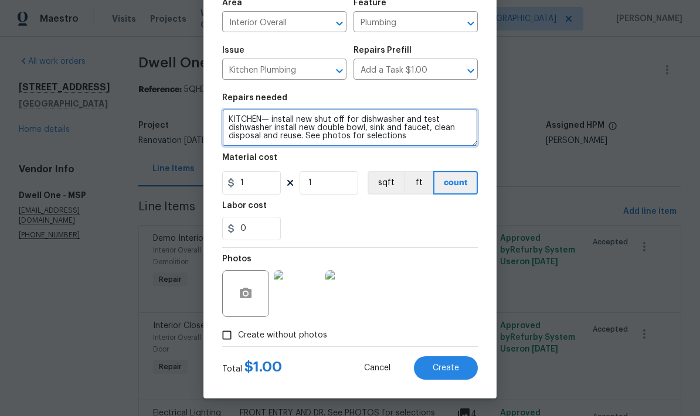
type textarea "KITCHEN— install new shut off for dishwasher and test dishwasher install new do…"
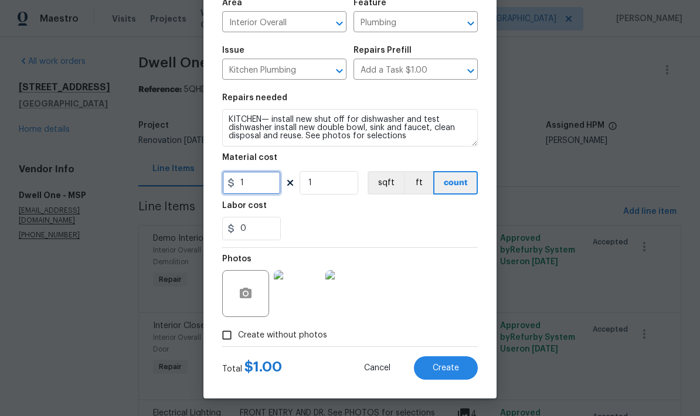
click at [250, 185] on input "1" at bounding box center [251, 182] width 59 height 23
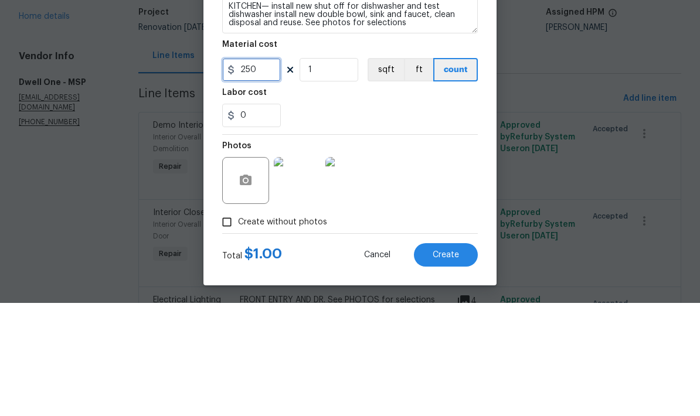
type input "250"
click at [247, 217] on input "0" at bounding box center [251, 228] width 59 height 23
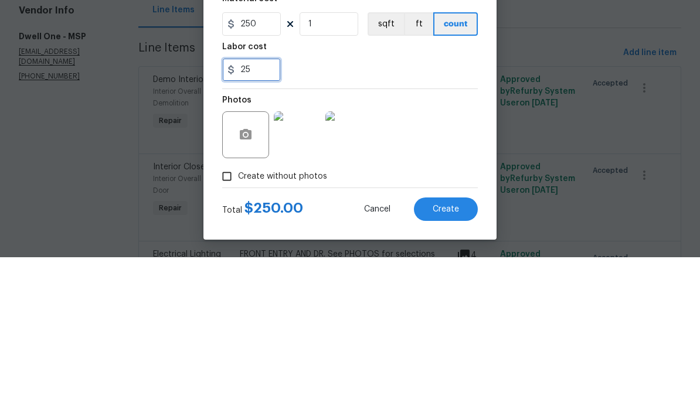
type input "2"
type input "150"
click at [342, 217] on div "150" at bounding box center [350, 228] width 256 height 23
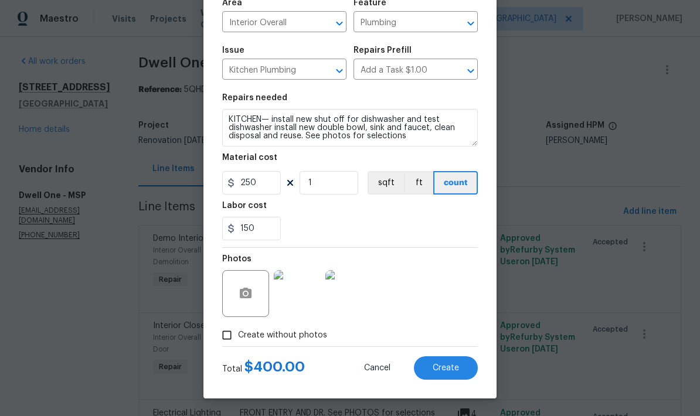
click at [442, 365] on span "Create" at bounding box center [445, 368] width 26 height 9
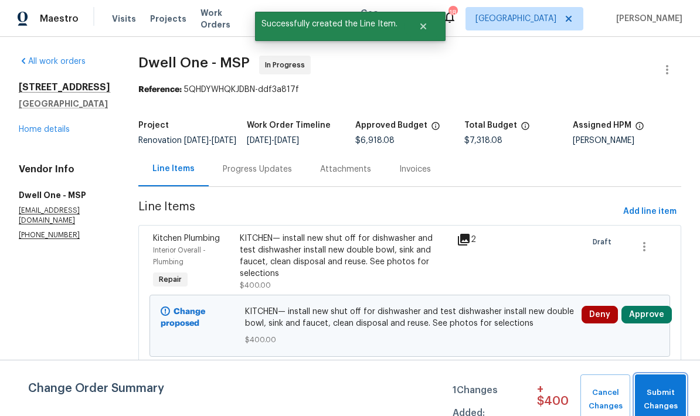
click at [672, 396] on span "Submit Changes" at bounding box center [660, 399] width 39 height 27
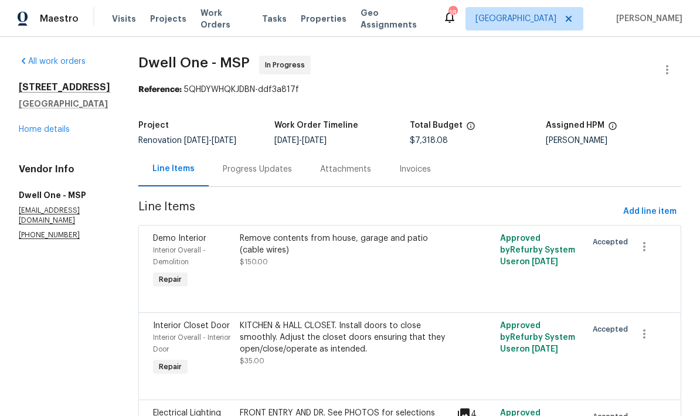
click at [27, 134] on link "Home details" at bounding box center [44, 129] width 51 height 8
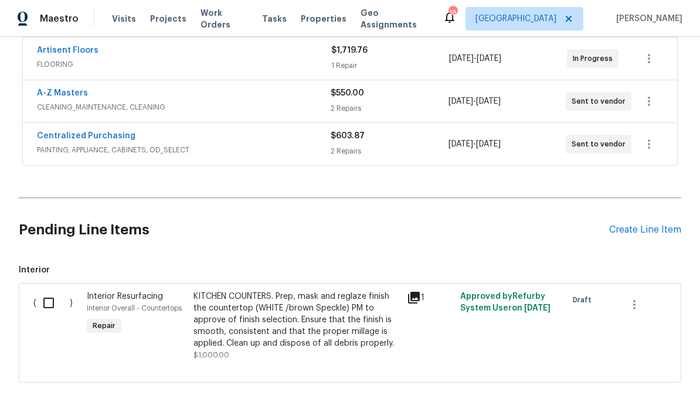
scroll to position [267, 0]
click at [50, 302] on input "checkbox" at bounding box center [52, 303] width 33 height 25
checkbox input "true"
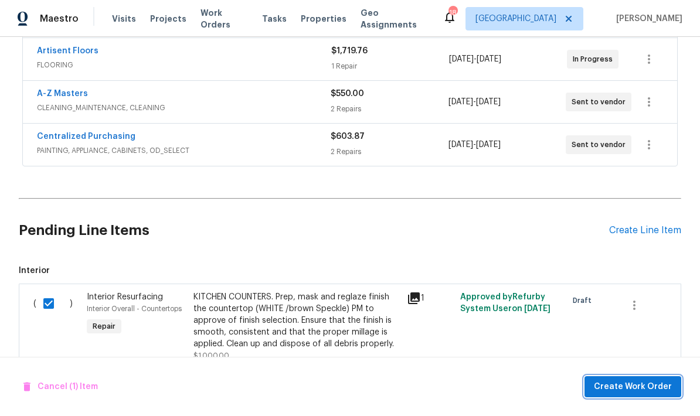
click at [675, 383] on button "Create Work Order" at bounding box center [632, 387] width 97 height 22
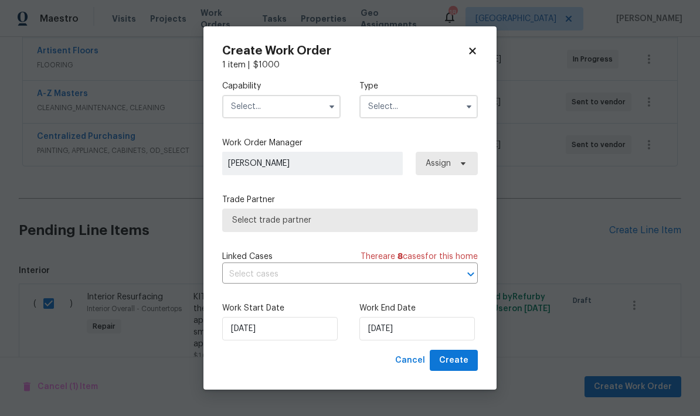
click at [250, 104] on input "text" at bounding box center [281, 106] width 118 height 23
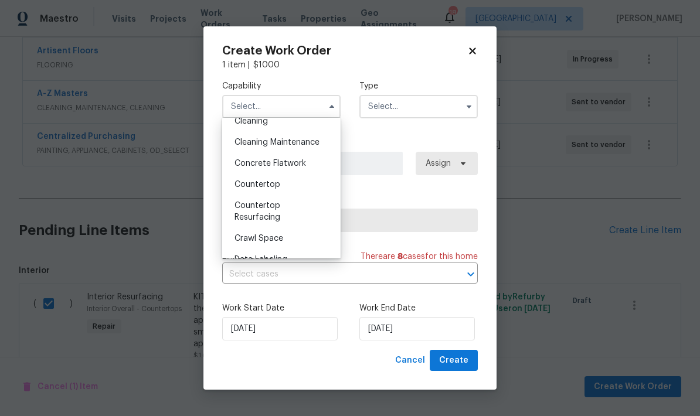
scroll to position [181, 0]
click at [244, 213] on span "Countertop Resurfacing" at bounding box center [257, 209] width 46 height 20
type input "Countertop Resurfacing"
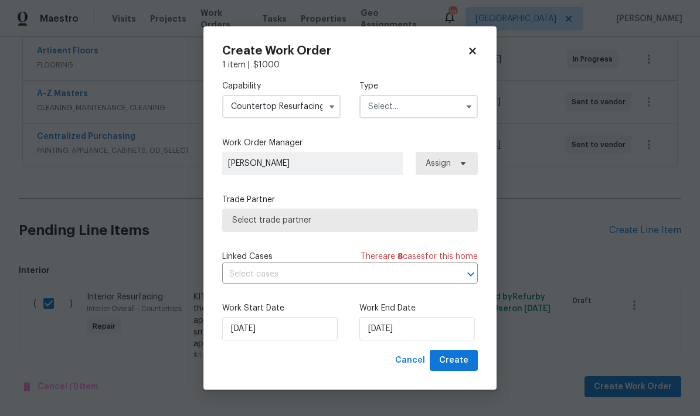
click at [374, 115] on input "text" at bounding box center [418, 106] width 118 height 23
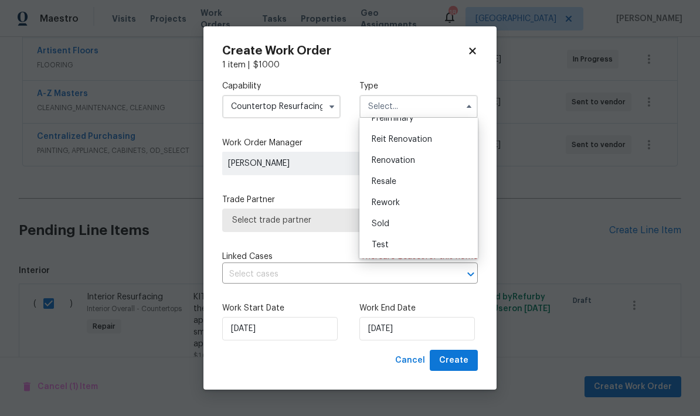
scroll to position [266, 0]
click at [380, 159] on span "Renovation" at bounding box center [393, 160] width 43 height 8
type input "Renovation"
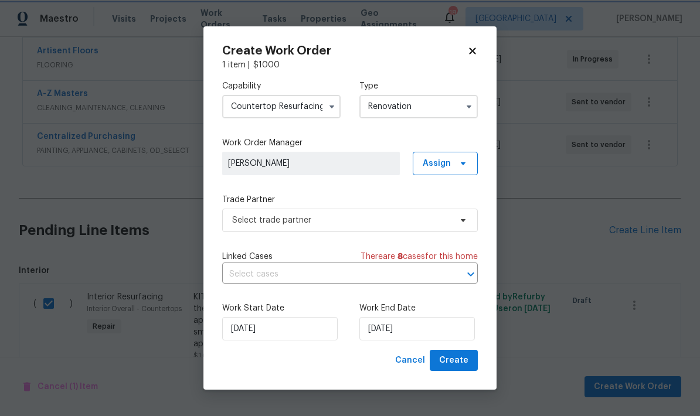
scroll to position [0, 0]
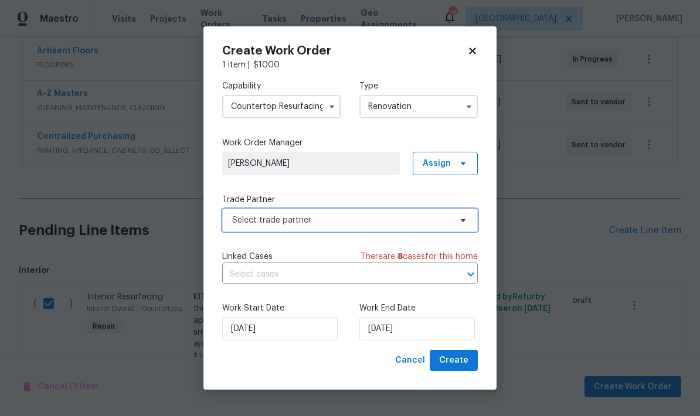
click at [239, 224] on span "Select trade partner" at bounding box center [341, 220] width 219 height 12
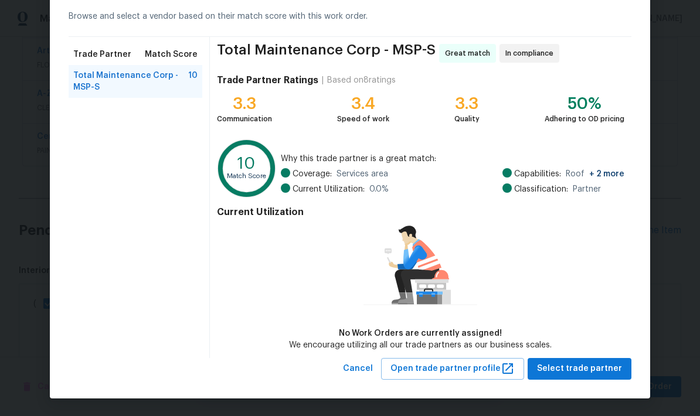
scroll to position [53, 0]
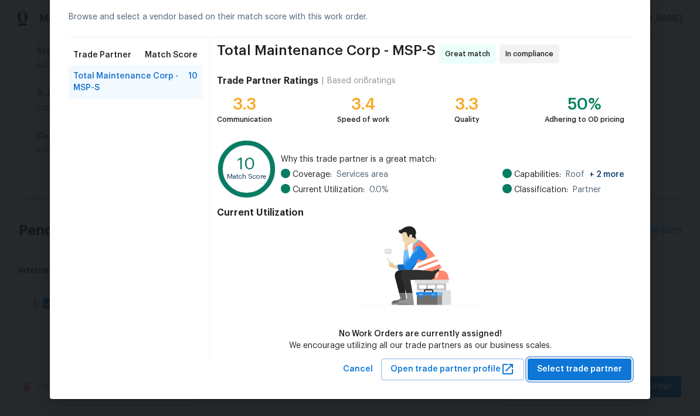
click at [558, 369] on span "Select trade partner" at bounding box center [579, 369] width 85 height 15
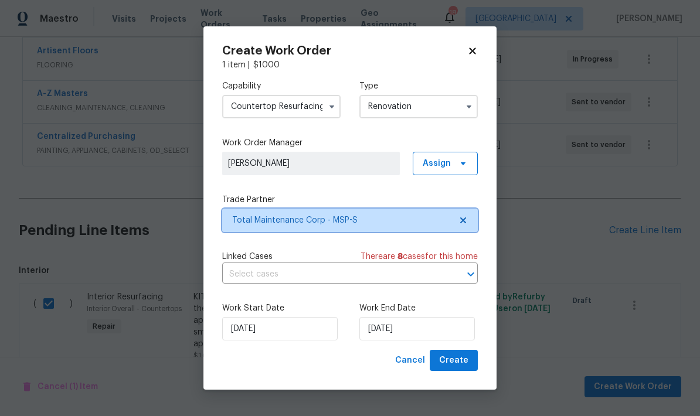
scroll to position [0, 0]
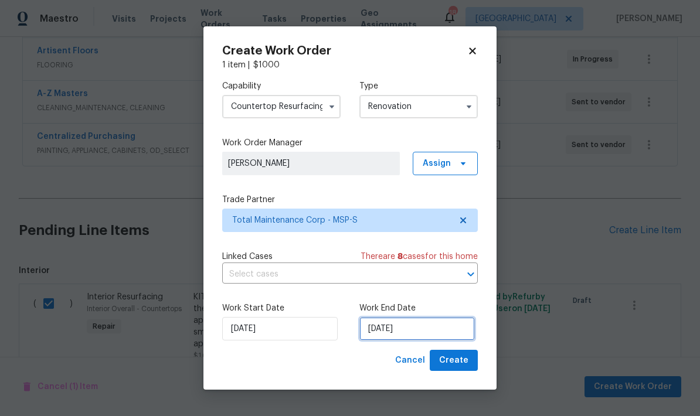
click at [424, 329] on input "[DATE]" at bounding box center [416, 328] width 115 height 23
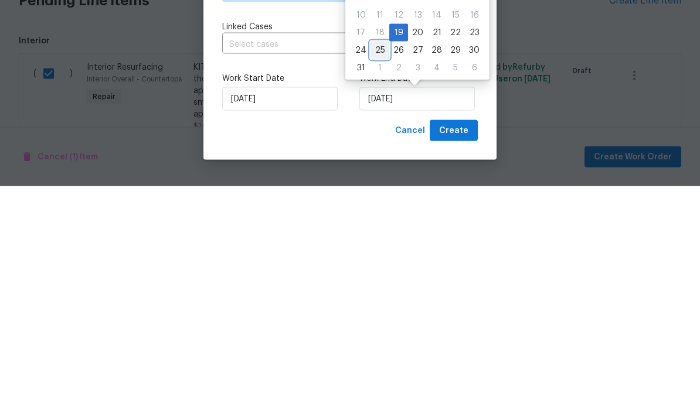
click at [377, 272] on div "25" at bounding box center [379, 280] width 19 height 16
type input "[DATE]"
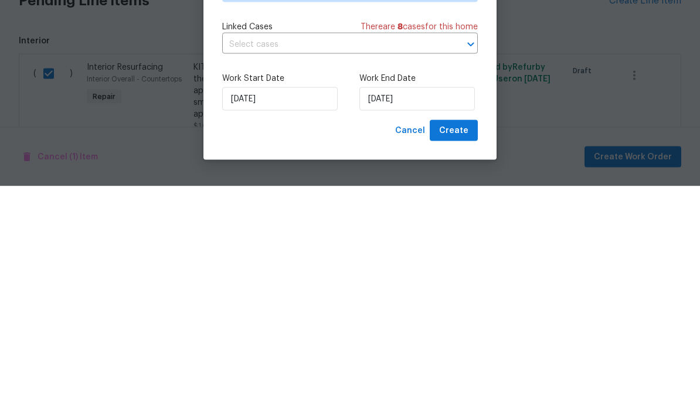
scroll to position [47, 0]
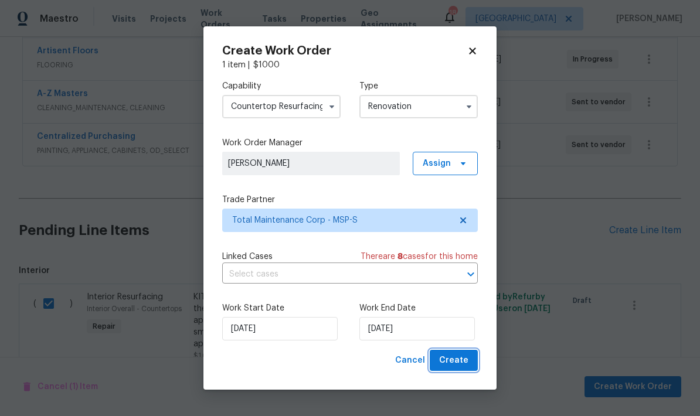
click at [451, 356] on span "Create" at bounding box center [453, 360] width 29 height 15
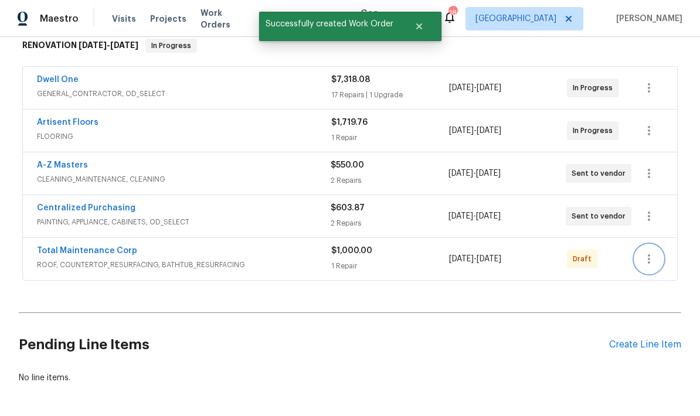
click at [653, 252] on icon "button" at bounding box center [649, 259] width 14 height 14
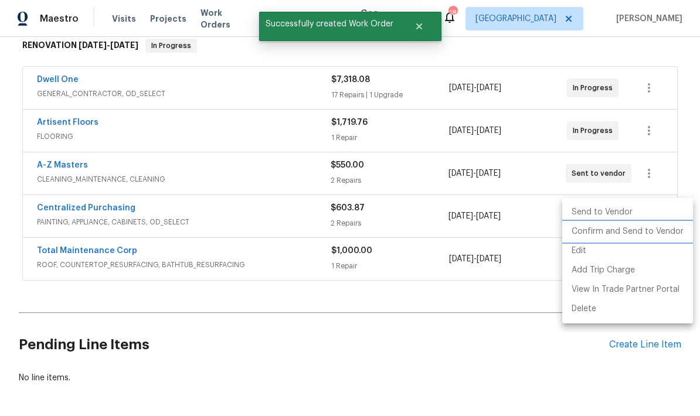
click at [583, 236] on li "Confirm and Send to Vendor" at bounding box center [627, 231] width 131 height 19
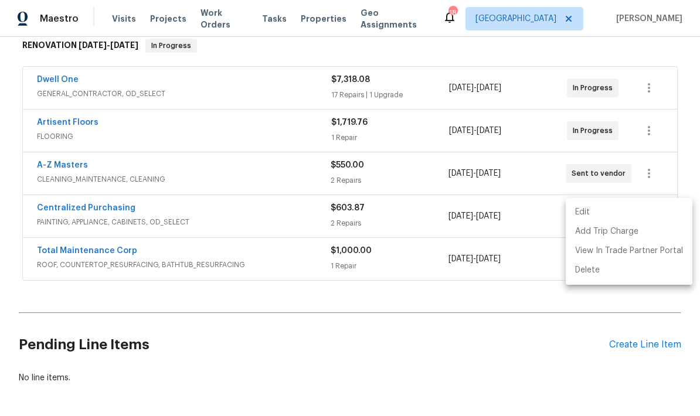
click at [155, 189] on div at bounding box center [350, 208] width 700 height 416
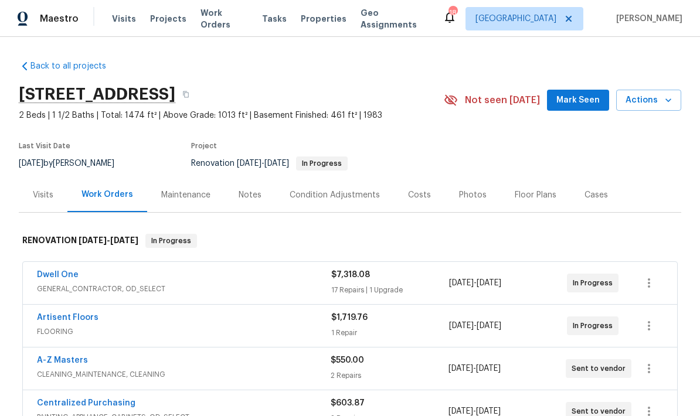
scroll to position [0, 0]
click at [408, 189] on div "Costs" at bounding box center [419, 195] width 23 height 12
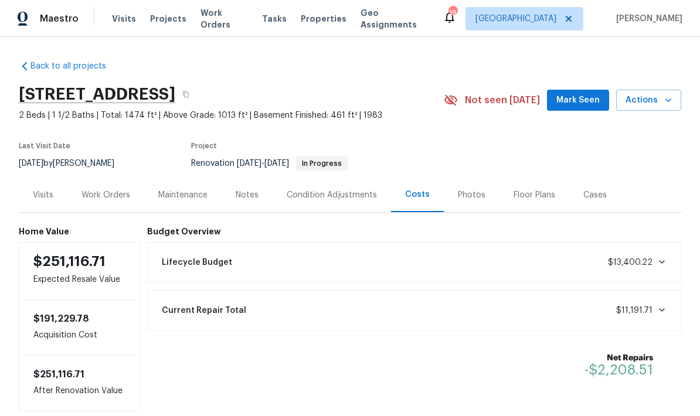
click at [98, 189] on div "Work Orders" at bounding box center [105, 195] width 49 height 12
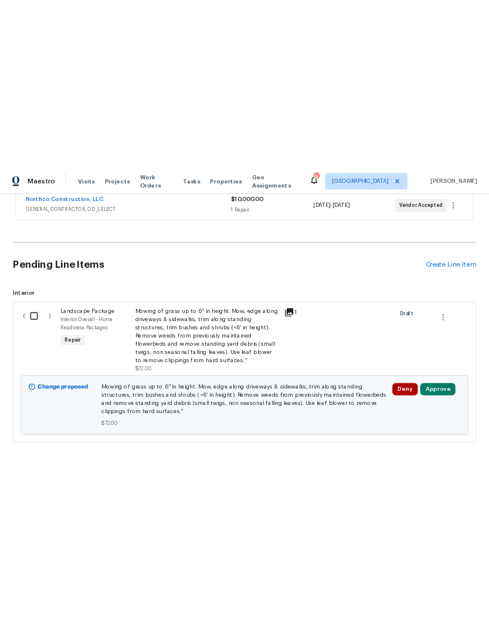
scroll to position [412, 0]
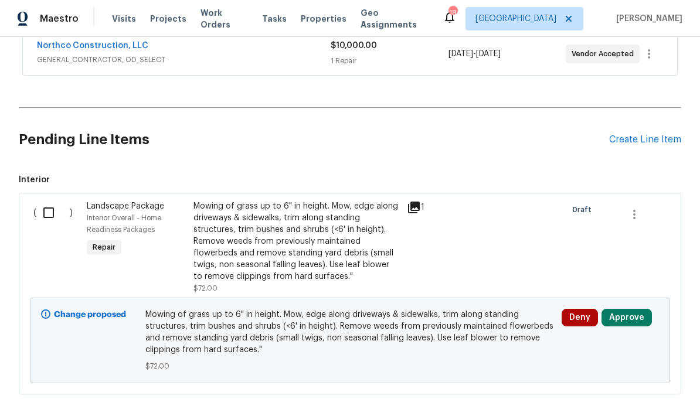
click at [488, 134] on div "Create Line Item" at bounding box center [645, 139] width 72 height 11
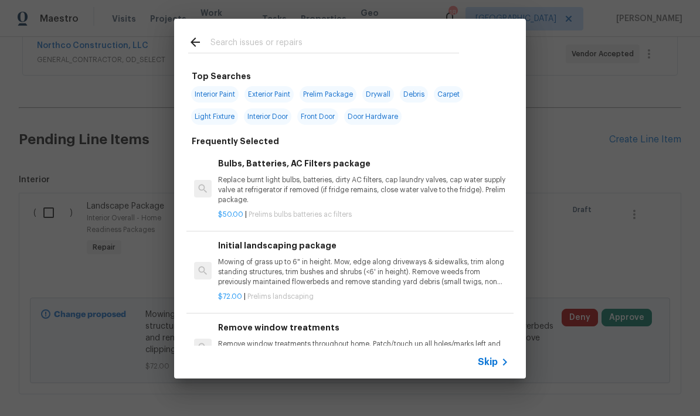
click at [227, 45] on input "text" at bounding box center [334, 44] width 248 height 18
type input "Dead"
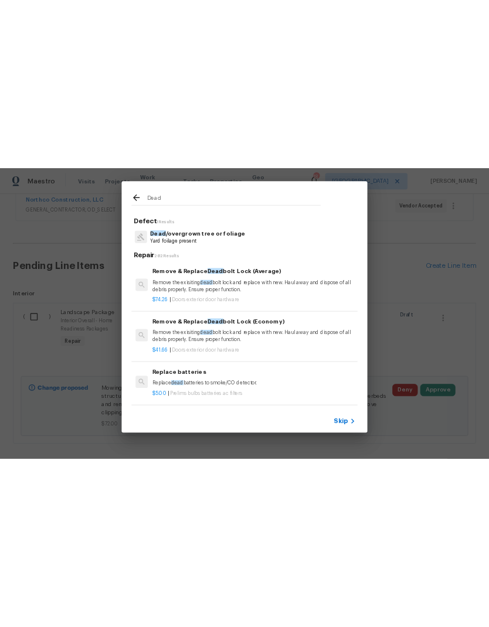
scroll to position [201, 0]
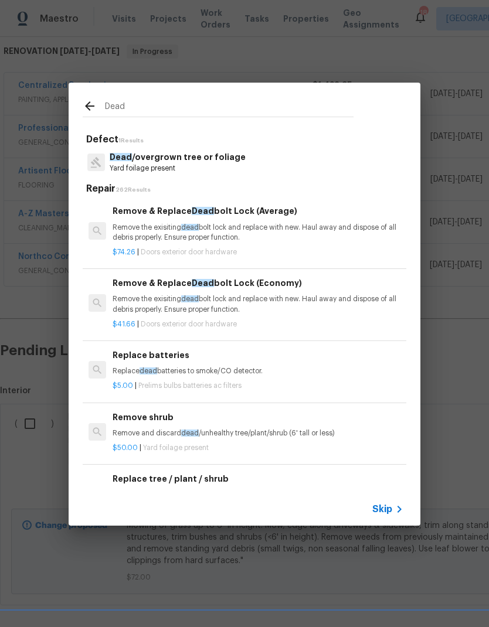
click at [151, 164] on p "Yard foilage present" at bounding box center [178, 169] width 136 height 10
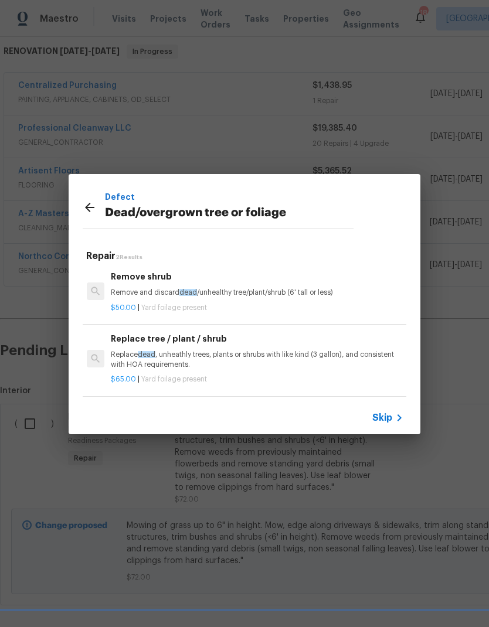
scroll to position [2, 2]
click at [86, 207] on icon at bounding box center [89, 207] width 9 height 9
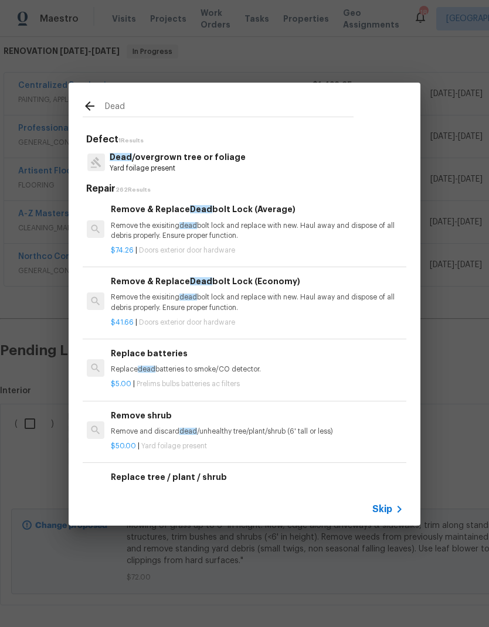
click at [122, 107] on input "Dead" at bounding box center [229, 108] width 248 height 18
type input "D"
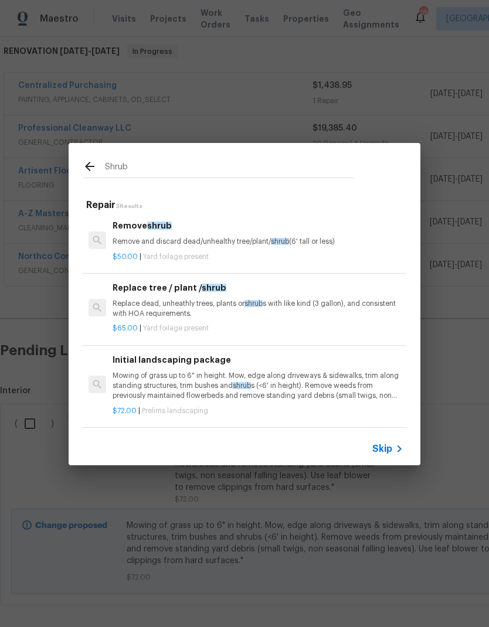
scroll to position [2, 0]
type input "S"
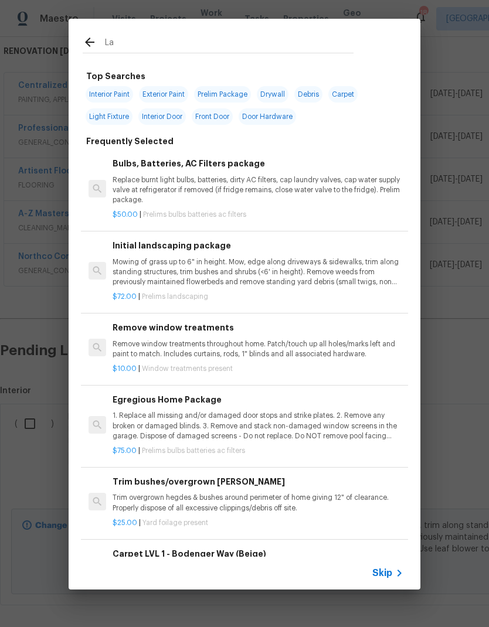
type input "Lan"
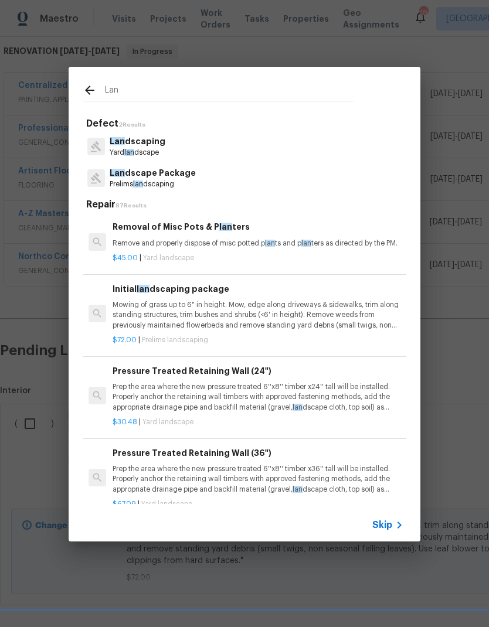
click at [120, 147] on p "Lan dscaping" at bounding box center [138, 141] width 56 height 12
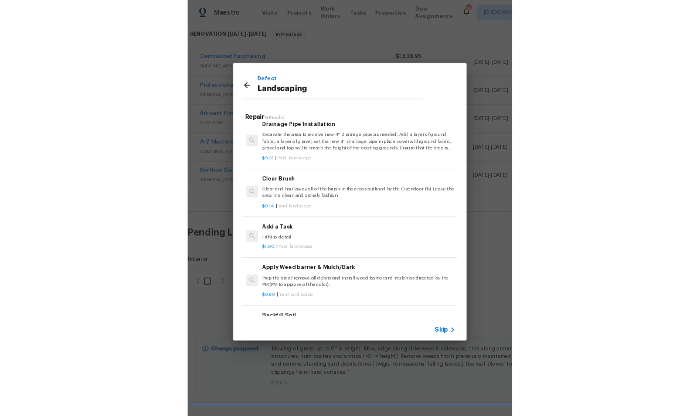
scroll to position [544, 0]
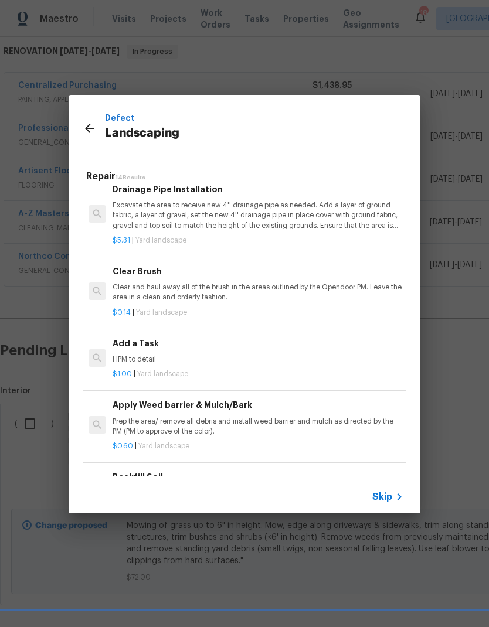
click at [121, 348] on div "Add a Task HPM to detail" at bounding box center [258, 351] width 291 height 28
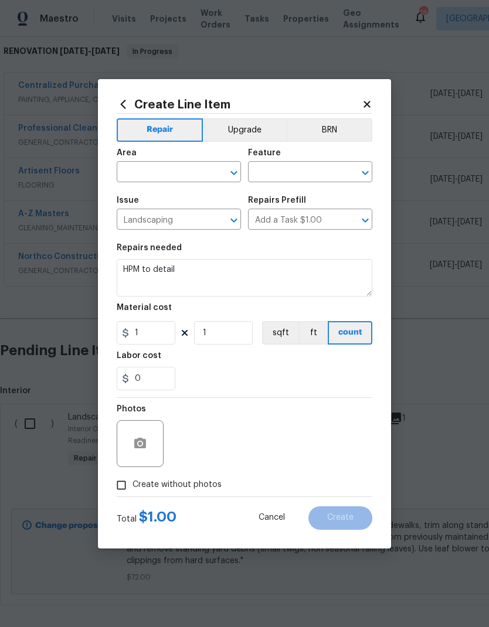
click at [138, 166] on input "text" at bounding box center [162, 173] width 91 height 18
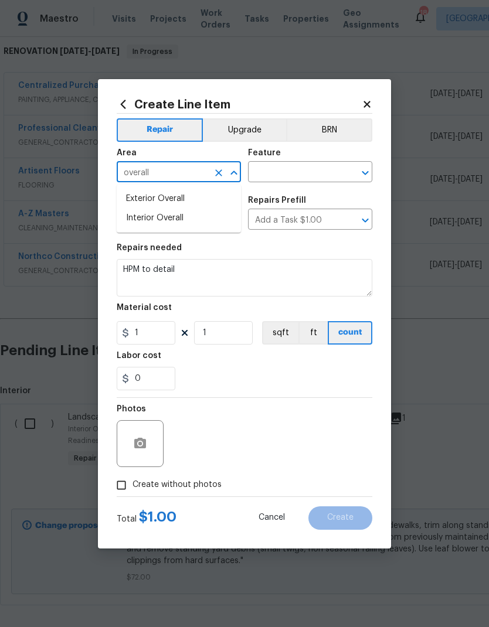
click at [136, 197] on li "Exterior Overall" at bounding box center [179, 198] width 124 height 19
type input "Exterior Overall"
click at [266, 171] on input "text" at bounding box center [293, 173] width 91 height 18
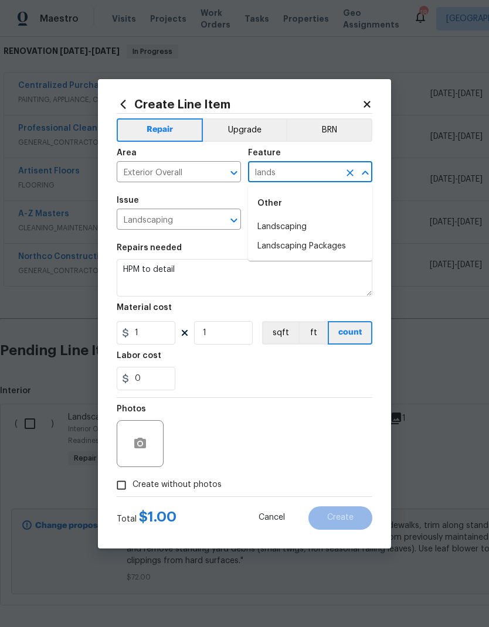
click at [266, 233] on li "Landscaping" at bounding box center [310, 226] width 124 height 19
type input "Landscaping"
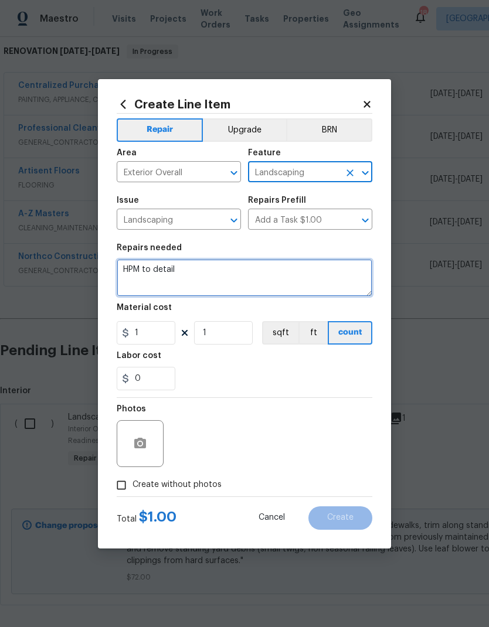
click at [179, 267] on textarea "HPM to detail" at bounding box center [245, 278] width 256 height 38
type textarea "H"
click at [134, 268] on textarea "Trim shrubs" at bounding box center [245, 278] width 256 height 38
click at [210, 270] on textarea "Trim/shape shrubs" at bounding box center [245, 278] width 256 height 38
click at [216, 272] on textarea "Trim/shape shrubs in Fri t of house" at bounding box center [245, 278] width 256 height 38
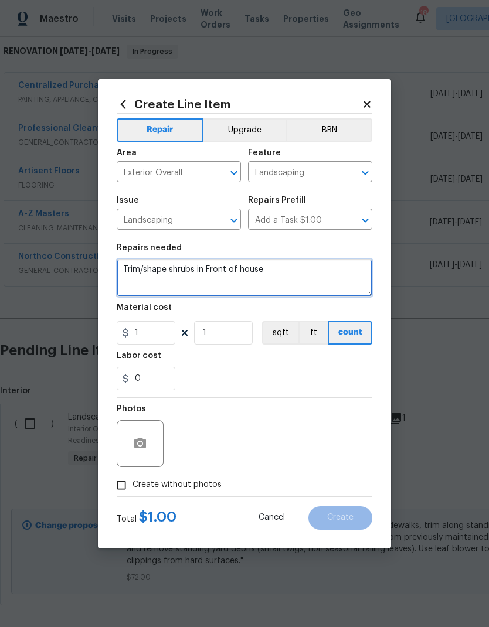
click at [281, 268] on textarea "Trim/shape shrubs in Front of house" at bounding box center [245, 278] width 256 height 38
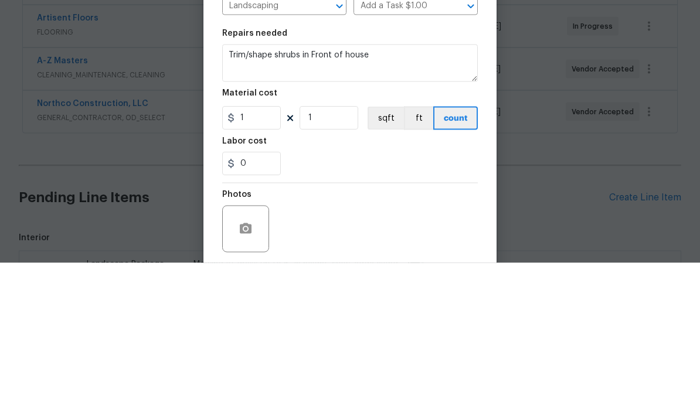
scroll to position [47, 0]
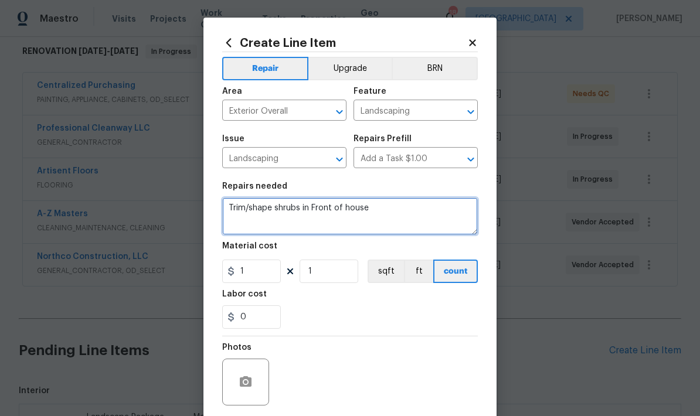
type textarea "Trim/shape shrubs in Front of house"
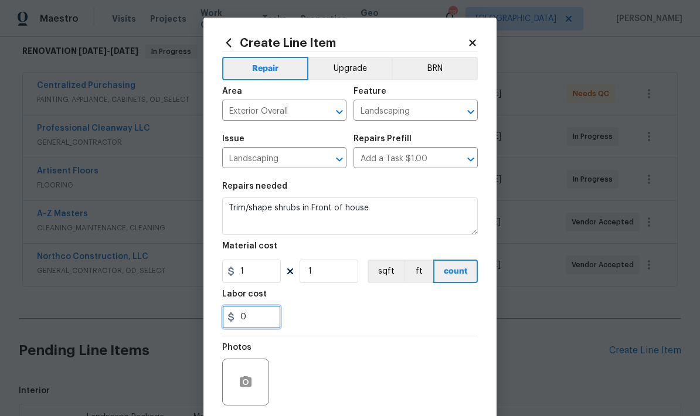
click at [251, 321] on input "0" at bounding box center [251, 316] width 59 height 23
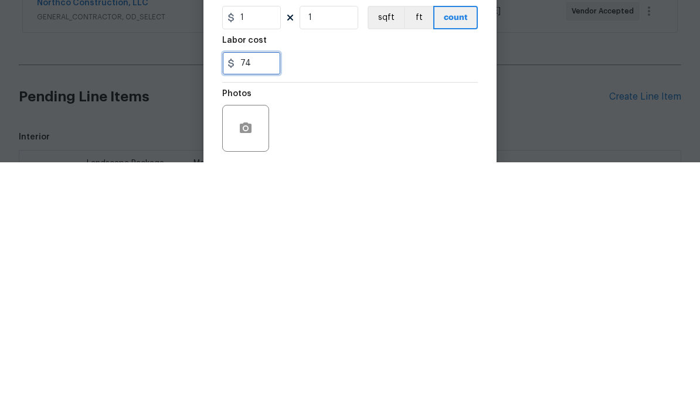
type input "74"
click at [332, 305] on div "74" at bounding box center [350, 316] width 256 height 23
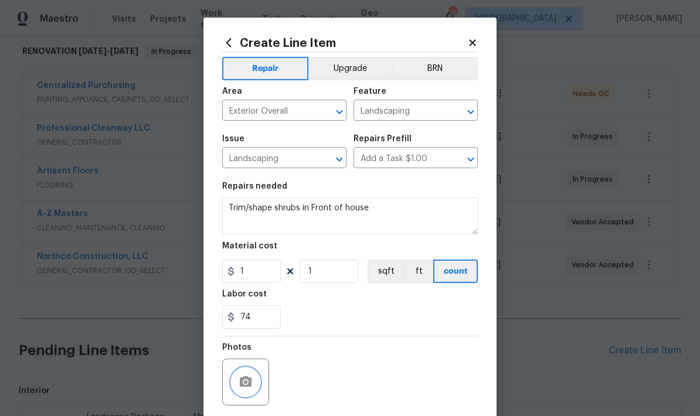
click at [236, 377] on button "button" at bounding box center [245, 382] width 28 height 28
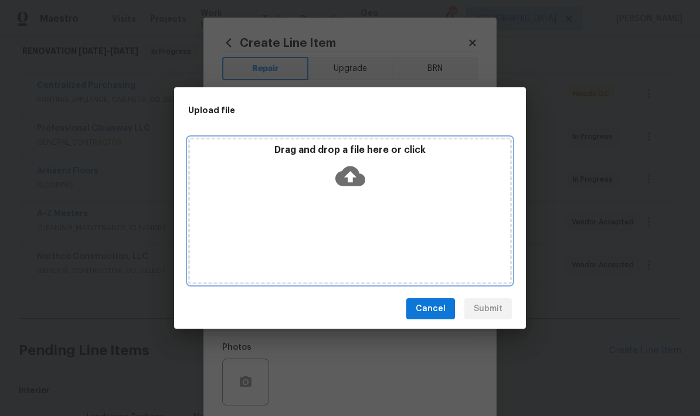
click at [342, 206] on div "Drag and drop a file here or click" at bounding box center [349, 211] width 323 height 147
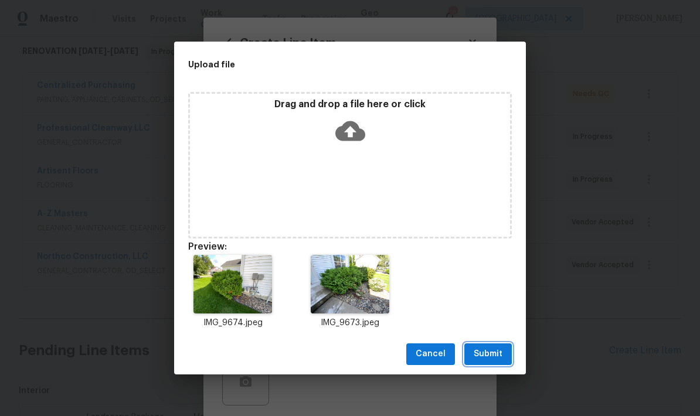
click at [482, 347] on span "Submit" at bounding box center [488, 354] width 29 height 15
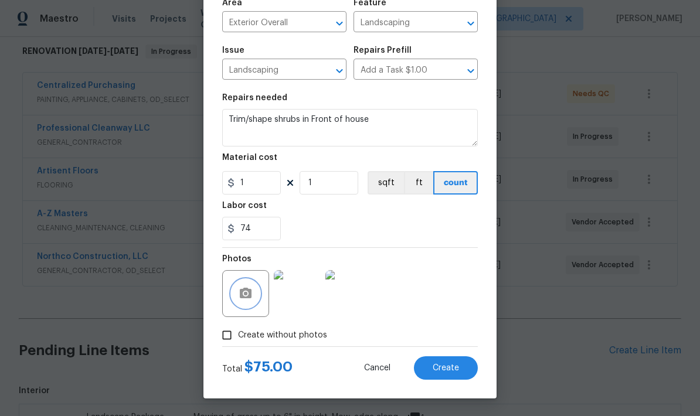
scroll to position [91, 0]
click at [437, 369] on span "Create" at bounding box center [445, 368] width 26 height 9
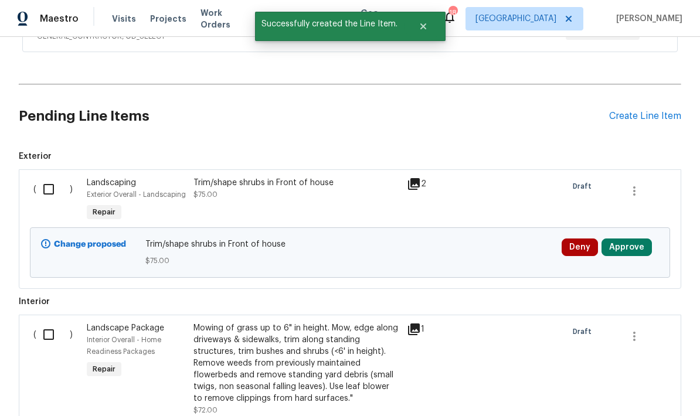
scroll to position [449, 0]
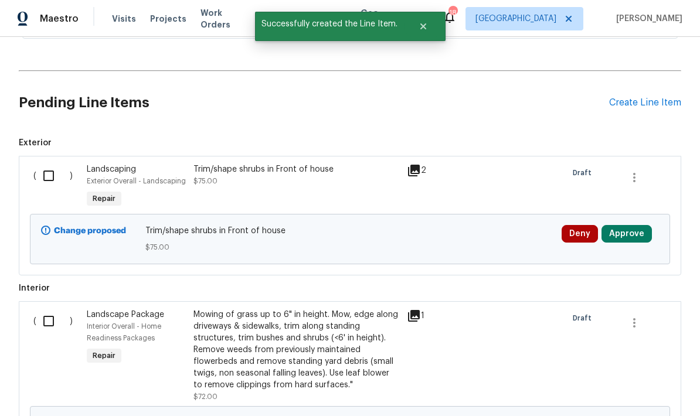
click at [246, 309] on div "Mowing of grass up to 6" in height. Mow, edge along driveways & sidewalks, trim…" at bounding box center [296, 350] width 206 height 82
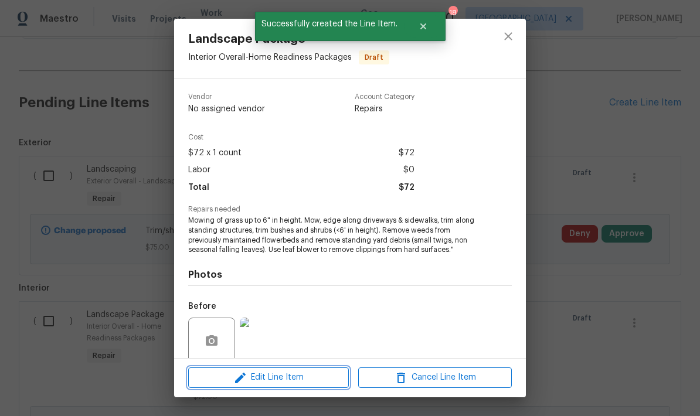
click at [268, 376] on span "Edit Line Item" at bounding box center [269, 377] width 154 height 15
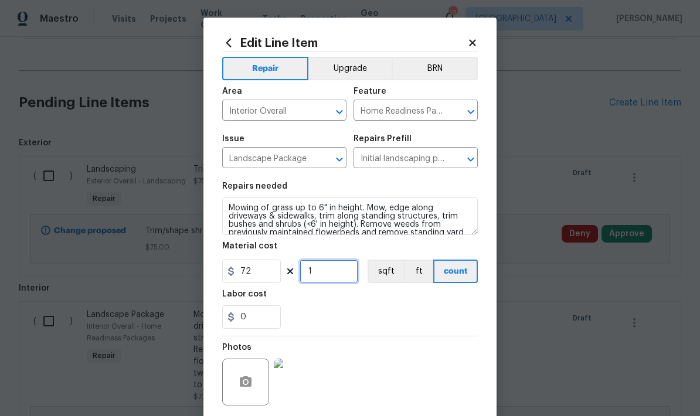
click at [316, 278] on input "1" at bounding box center [328, 271] width 59 height 23
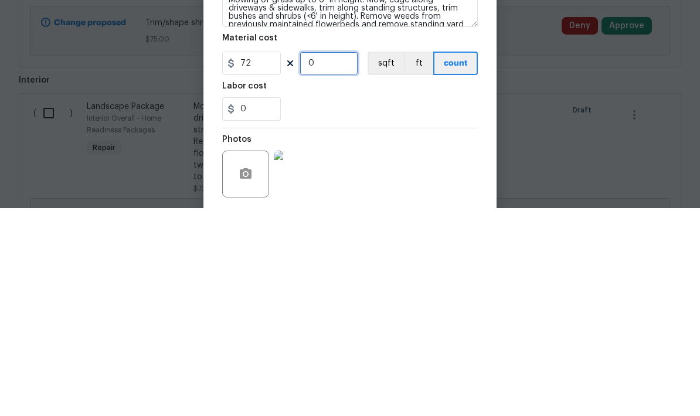
type input "2"
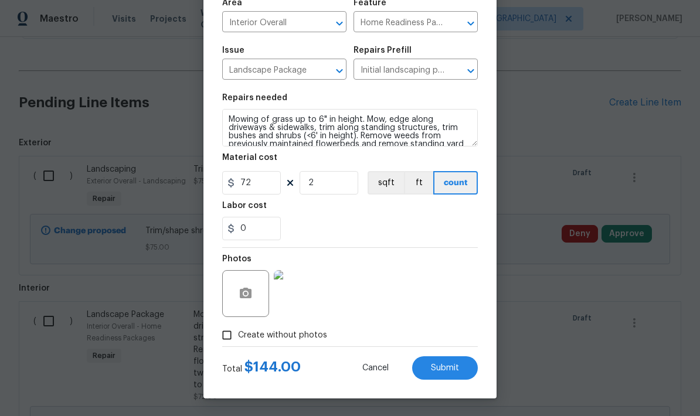
click at [443, 372] on span "Submit" at bounding box center [445, 368] width 28 height 9
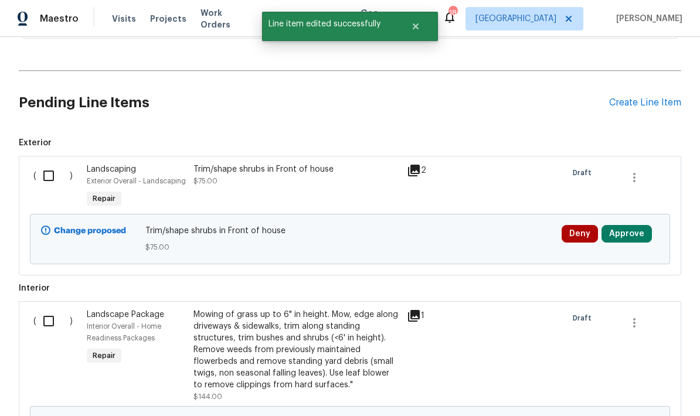
scroll to position [0, 0]
click at [39, 164] on input "checkbox" at bounding box center [52, 176] width 33 height 25
checkbox input "true"
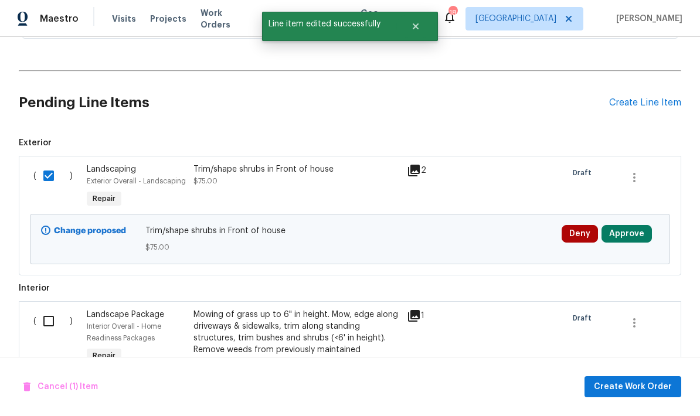
click at [45, 309] on input "checkbox" at bounding box center [52, 321] width 33 height 25
checkbox input "true"
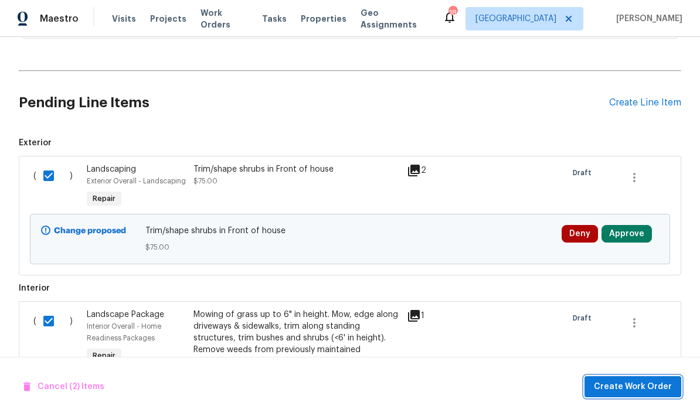
click at [488, 382] on span "Create Work Order" at bounding box center [633, 387] width 78 height 15
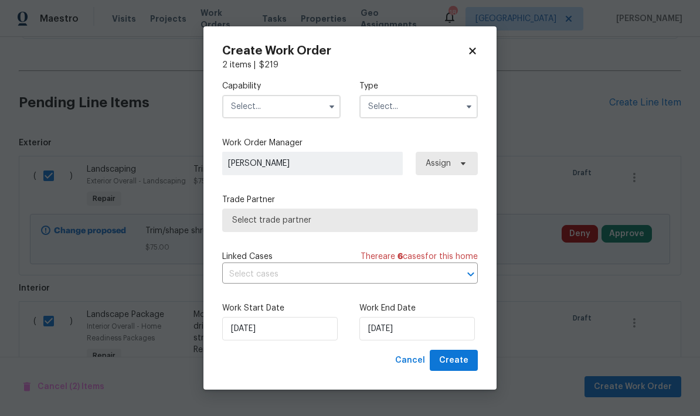
click at [241, 105] on input "text" at bounding box center [281, 106] width 118 height 23
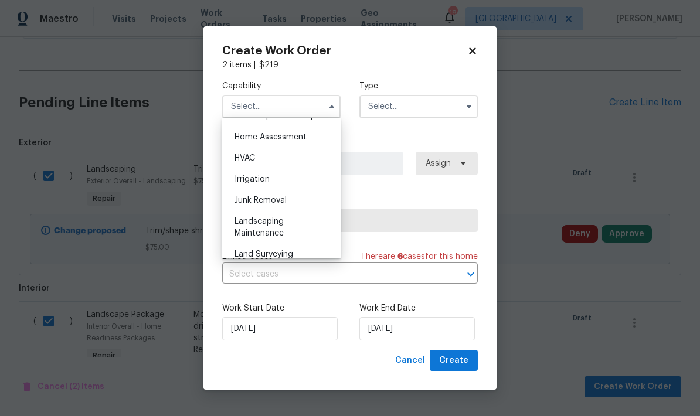
scroll to position [679, 0]
click at [243, 229] on div "Landscaping Maintenance" at bounding box center [281, 229] width 113 height 33
type input "Landscaping Maintenance"
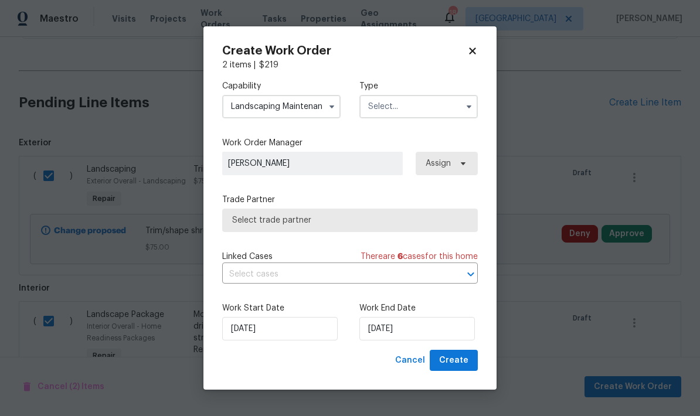
click at [383, 103] on input "text" at bounding box center [418, 106] width 118 height 23
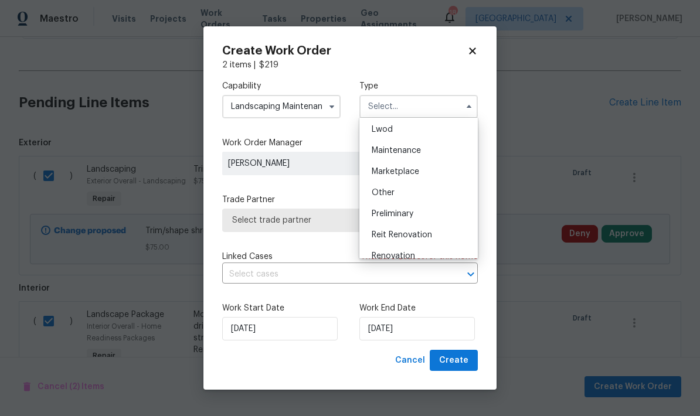
scroll to position [229, 0]
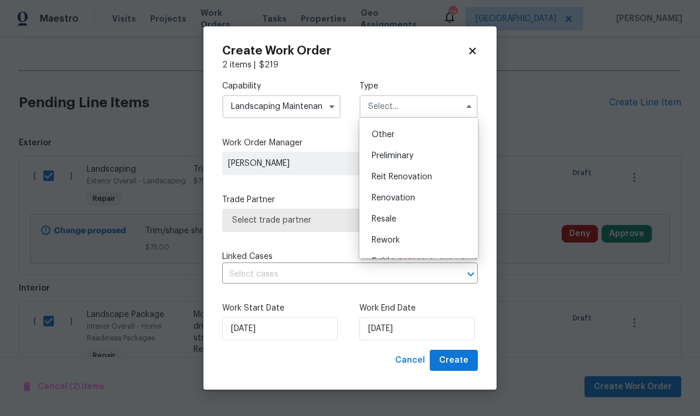
click at [374, 196] on span "Renovation" at bounding box center [393, 198] width 43 height 8
type input "Renovation"
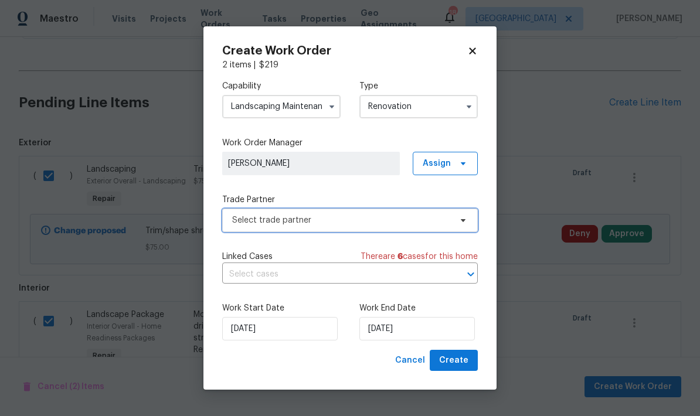
click at [243, 222] on span "Select trade partner" at bounding box center [341, 220] width 219 height 12
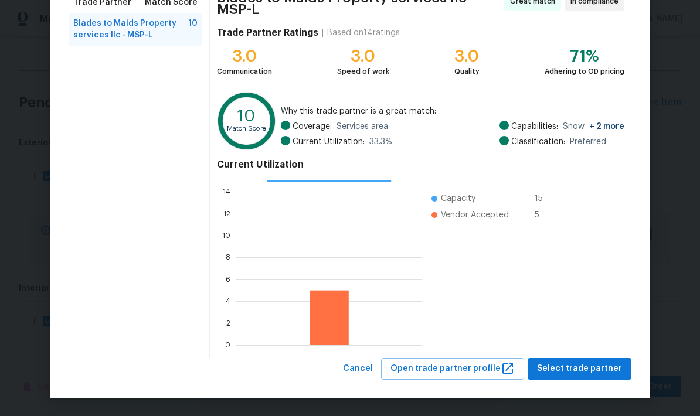
scroll to position [105, 0]
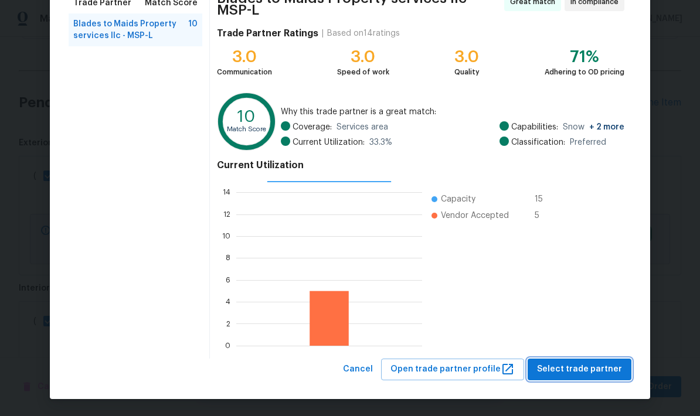
click at [488, 367] on span "Select trade partner" at bounding box center [579, 369] width 85 height 15
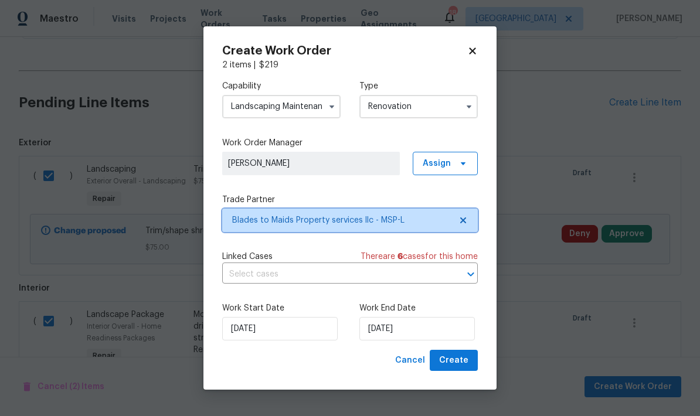
scroll to position [0, 0]
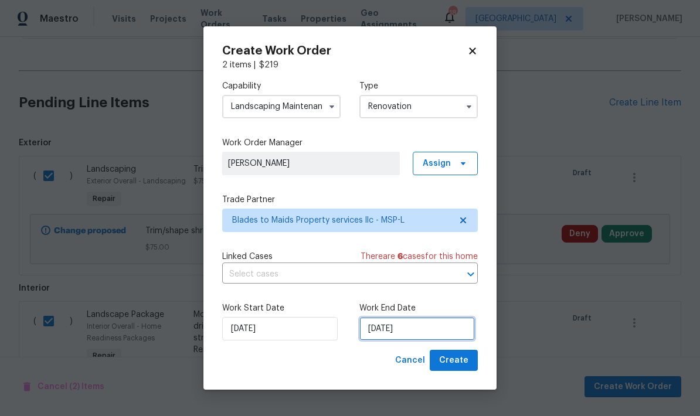
click at [420, 333] on input "[DATE]" at bounding box center [416, 328] width 115 height 23
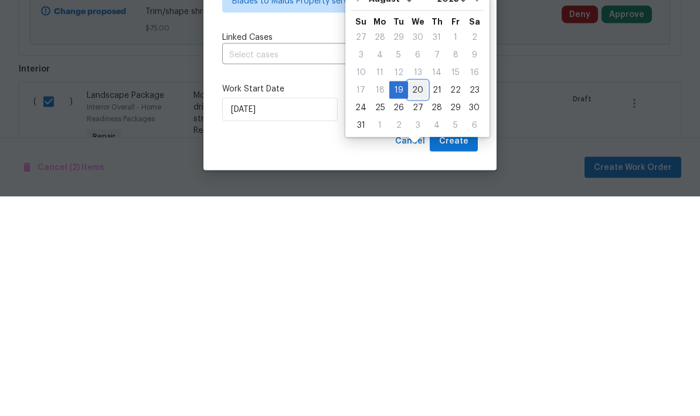
click at [414, 301] on div "20" at bounding box center [417, 309] width 19 height 16
type input "[DATE]"
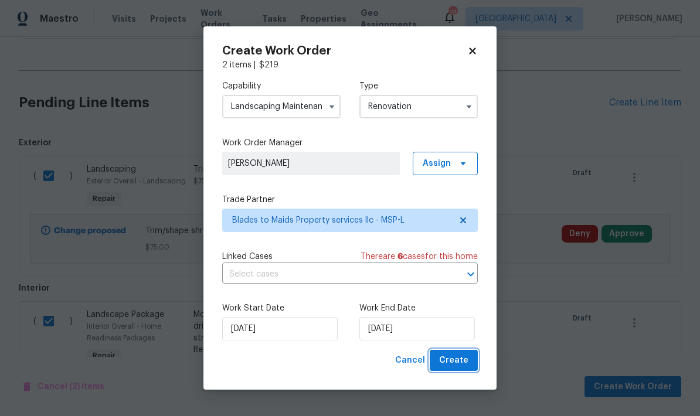
click at [457, 358] on span "Create" at bounding box center [453, 360] width 29 height 15
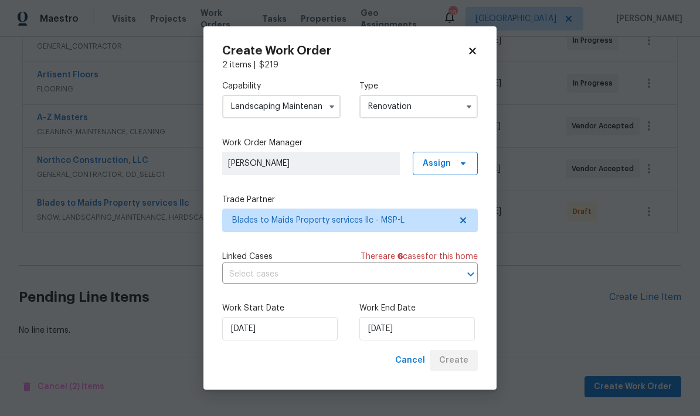
scroll to position [239, 0]
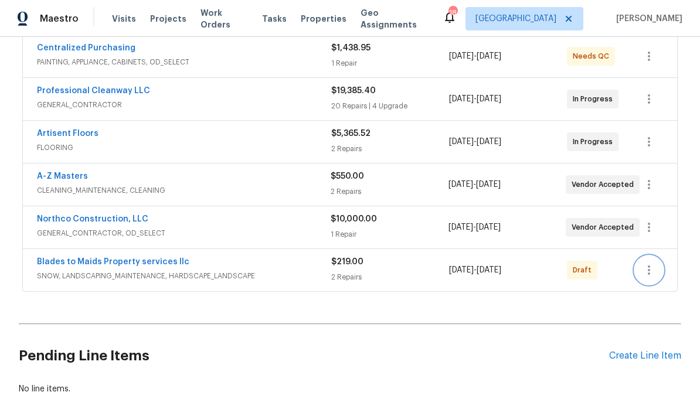
click at [488, 263] on icon "button" at bounding box center [649, 270] width 14 height 14
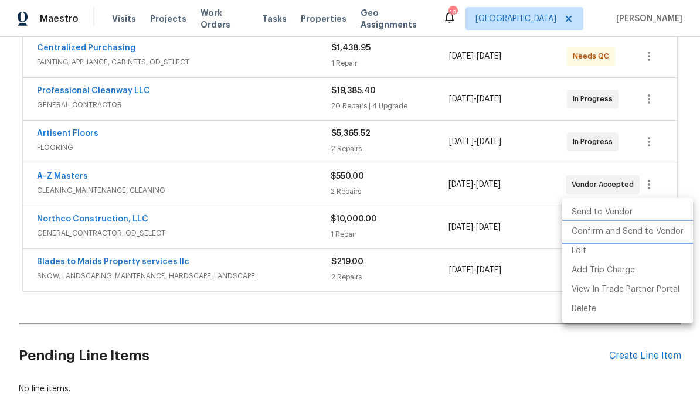
click at [488, 236] on li "Confirm and Send to Vendor" at bounding box center [627, 231] width 131 height 19
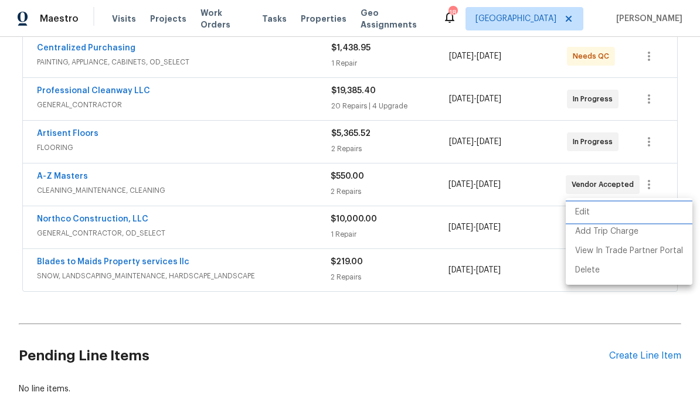
scroll to position [0, 0]
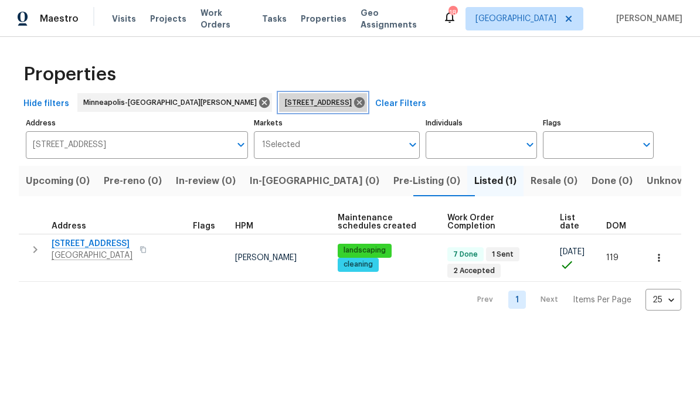
click at [354, 104] on icon at bounding box center [359, 102] width 11 height 11
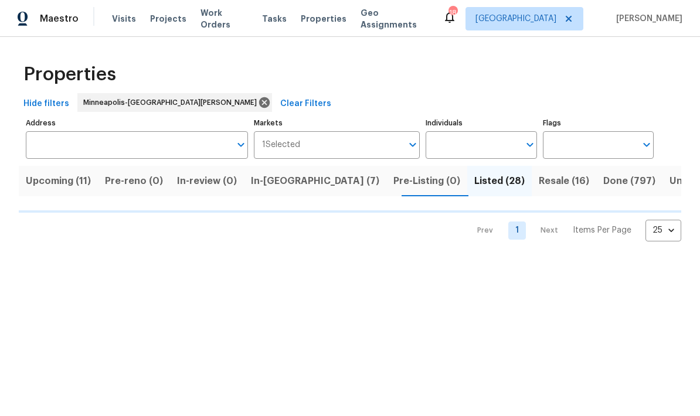
click at [46, 188] on span "Upcoming (11)" at bounding box center [58, 181] width 65 height 16
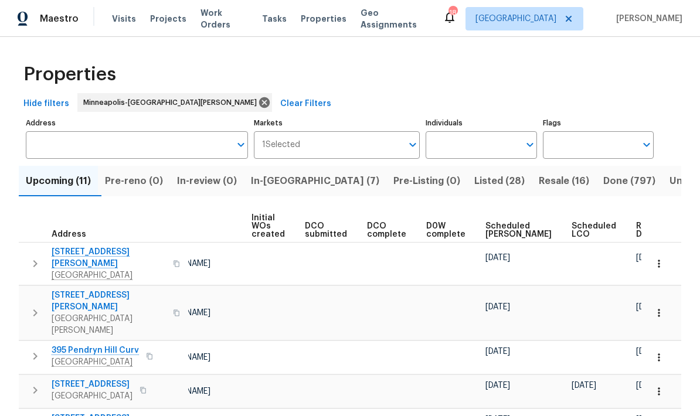
scroll to position [0, 96]
click at [636, 222] on span "Ready Date" at bounding box center [649, 230] width 26 height 16
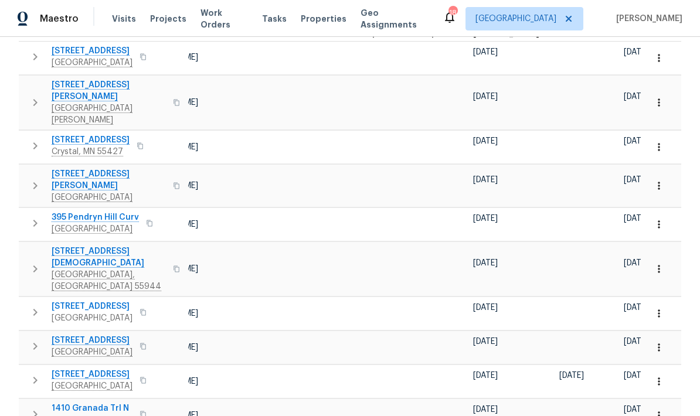
scroll to position [47, 0]
